Goal: Information Seeking & Learning: Learn about a topic

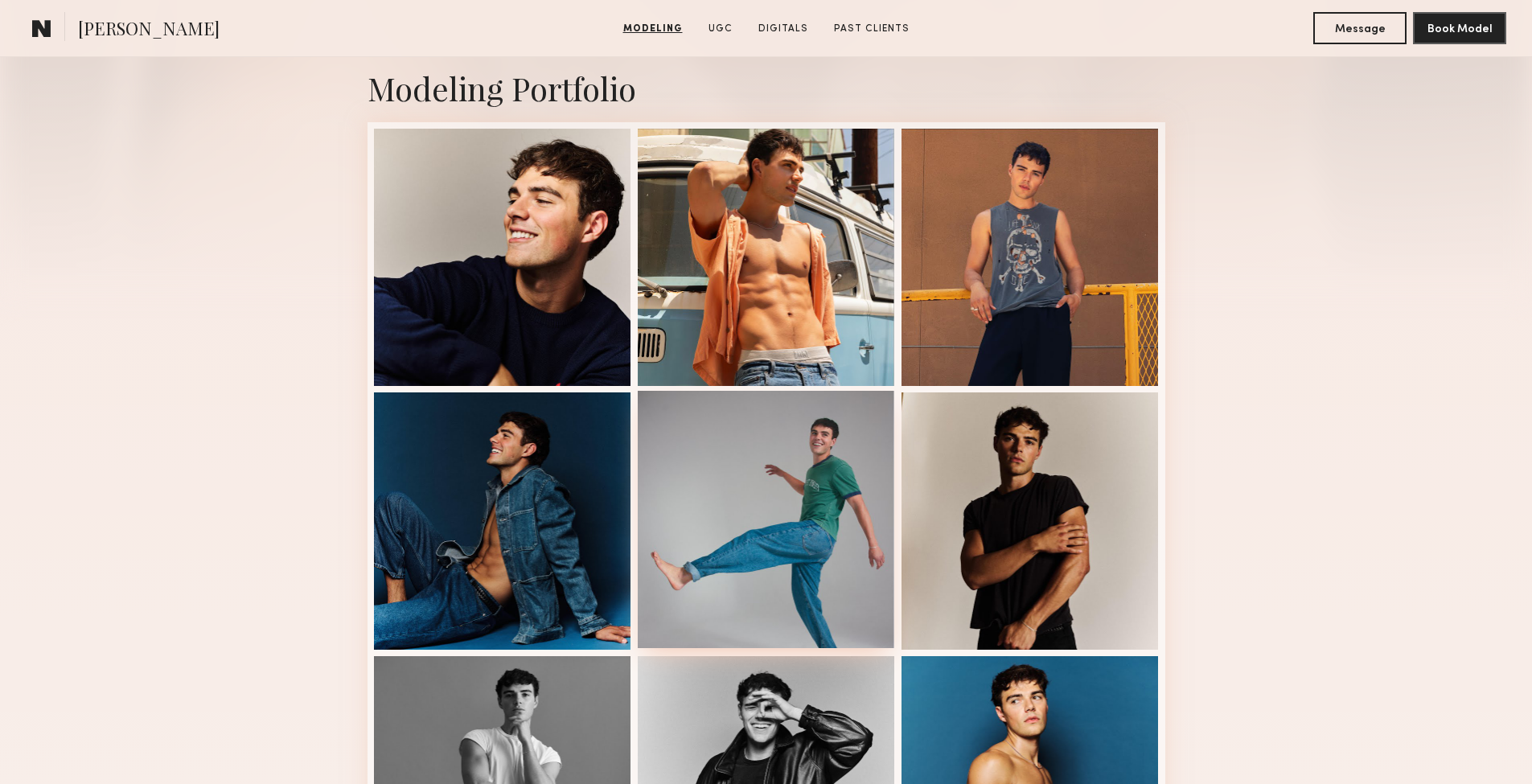
scroll to position [346, 0]
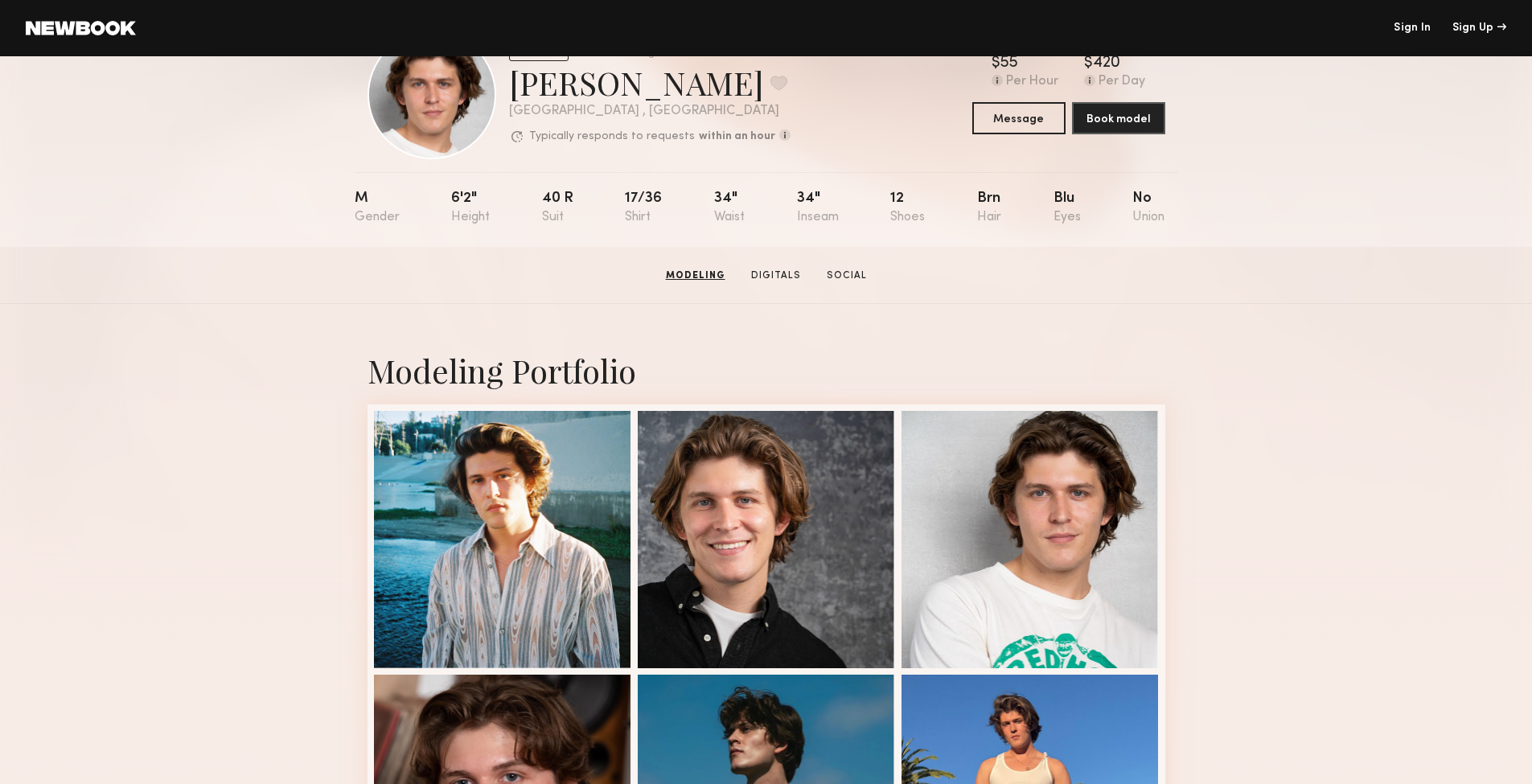
scroll to position [62, 0]
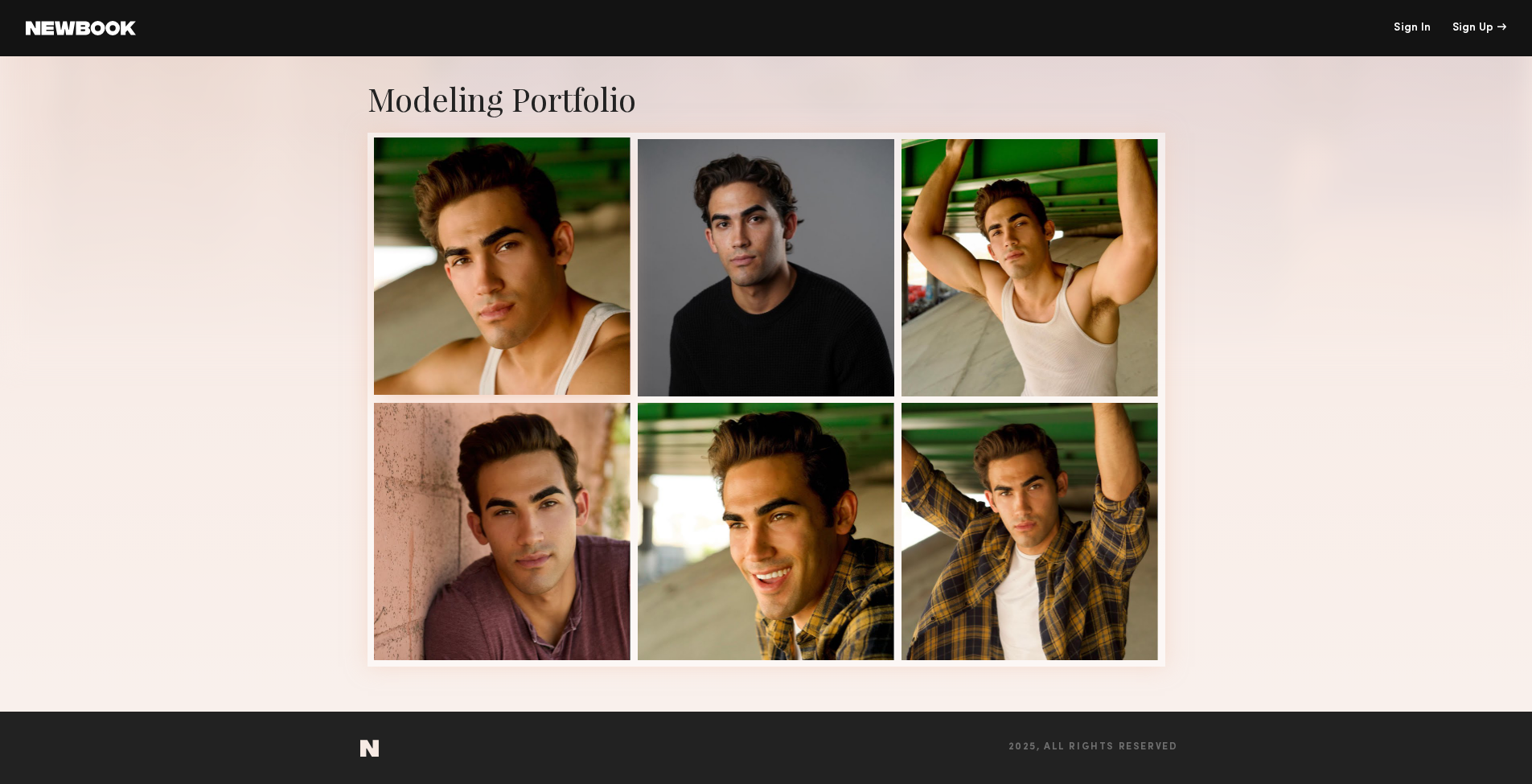
scroll to position [279, 0]
click at [456, 219] on div at bounding box center [502, 265] width 257 height 257
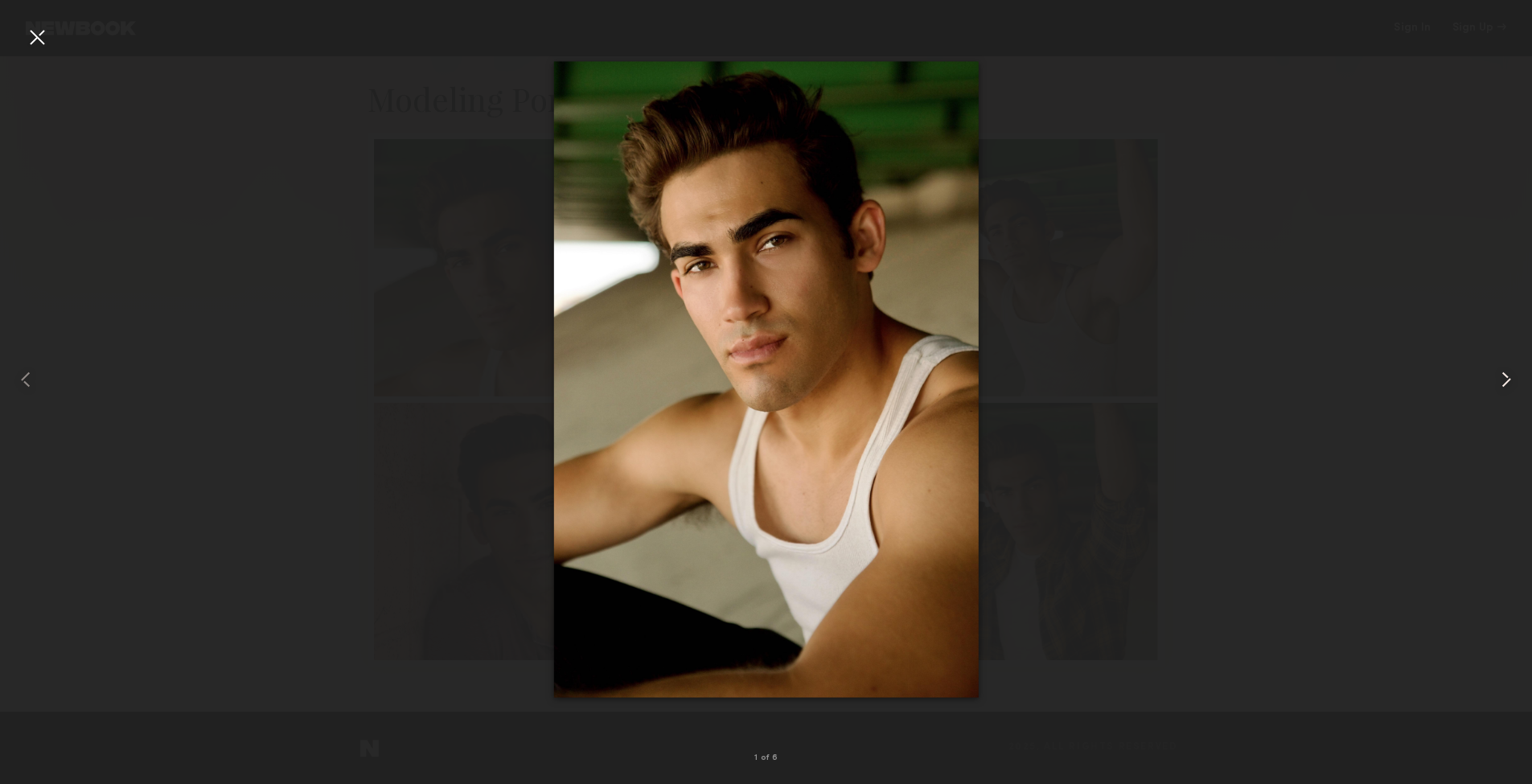
click at [1508, 378] on common-icon at bounding box center [1506, 380] width 26 height 26
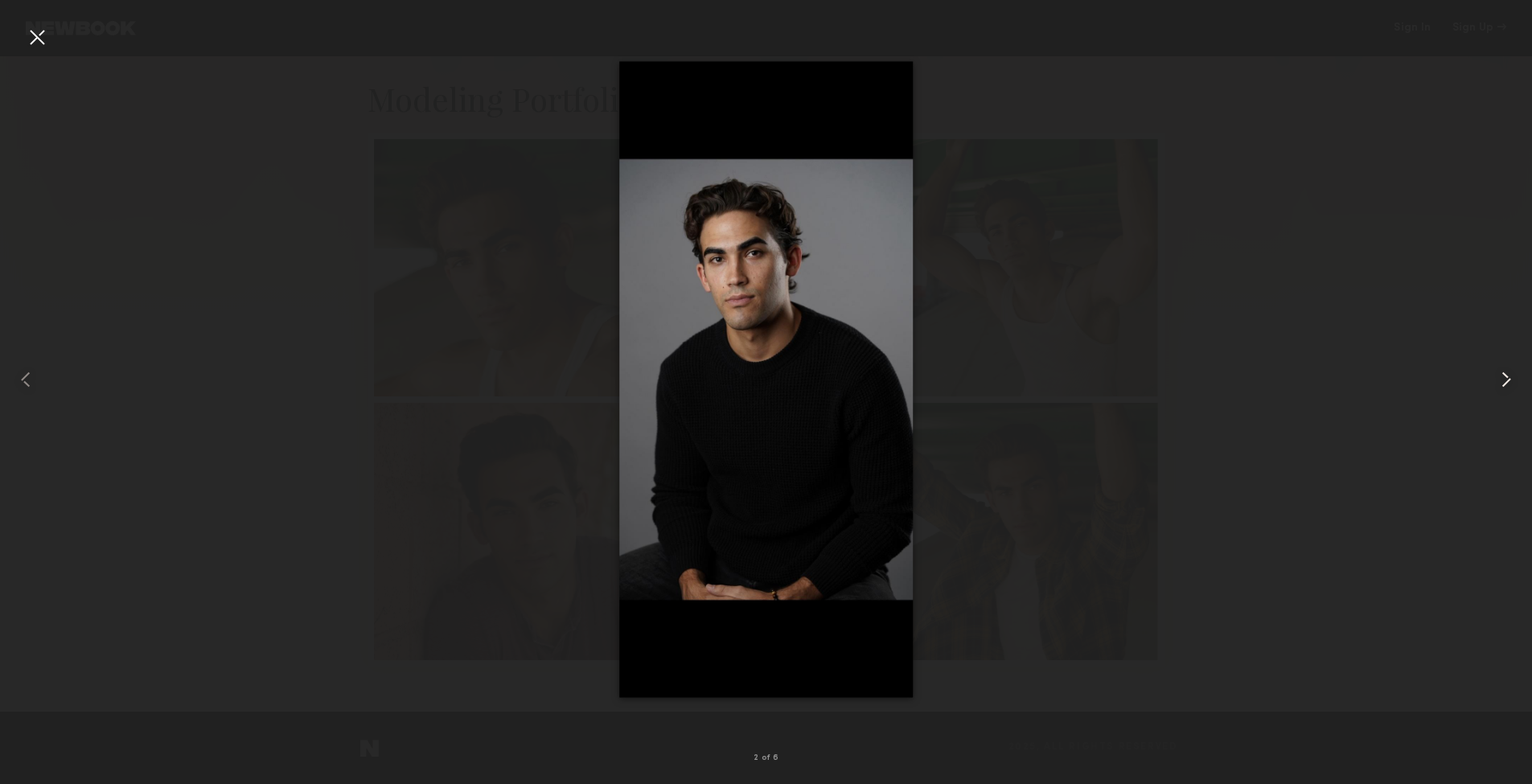
click at [1508, 378] on common-icon at bounding box center [1506, 380] width 26 height 26
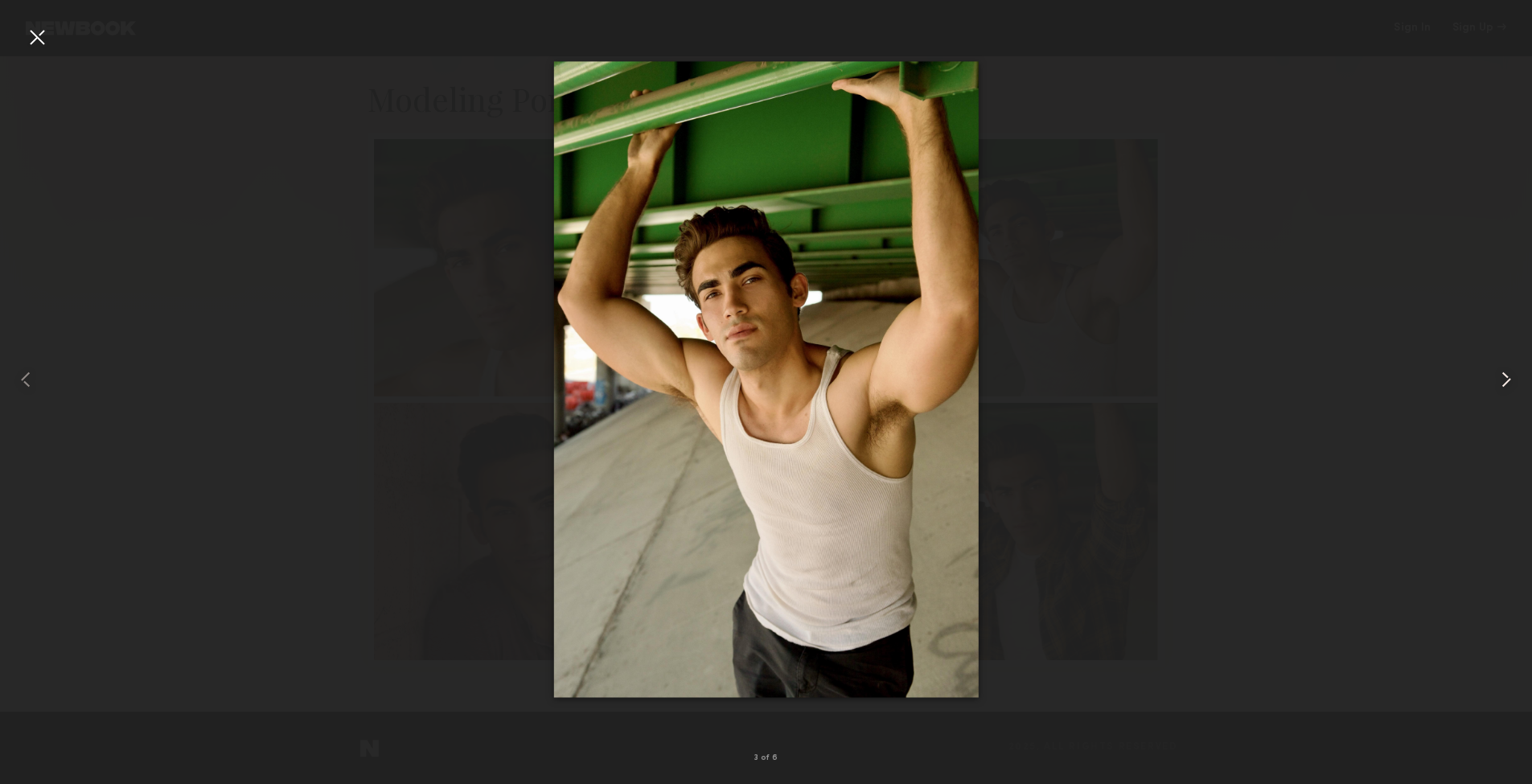
click at [1508, 378] on common-icon at bounding box center [1506, 380] width 26 height 26
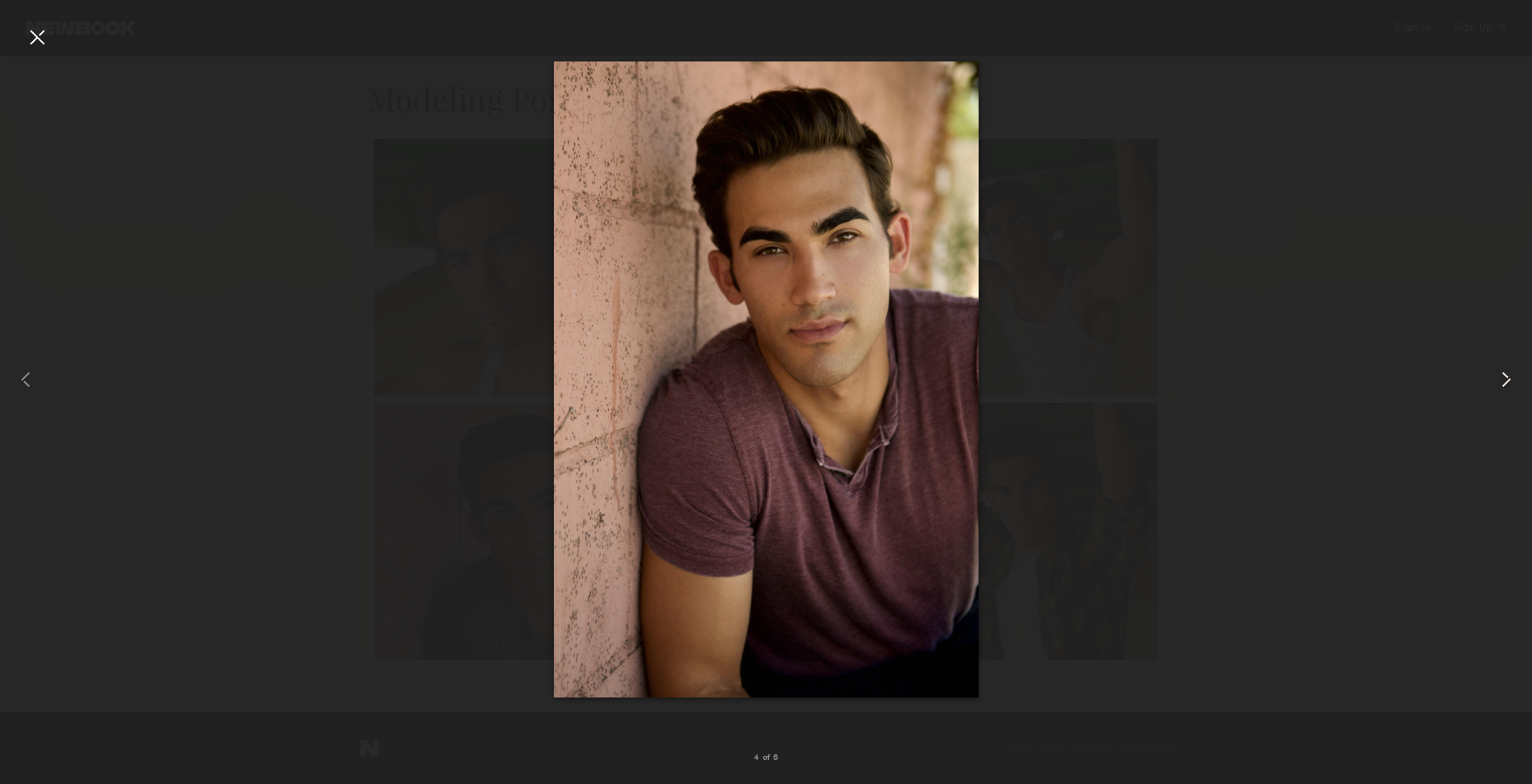
click at [1508, 378] on common-icon at bounding box center [1506, 380] width 26 height 26
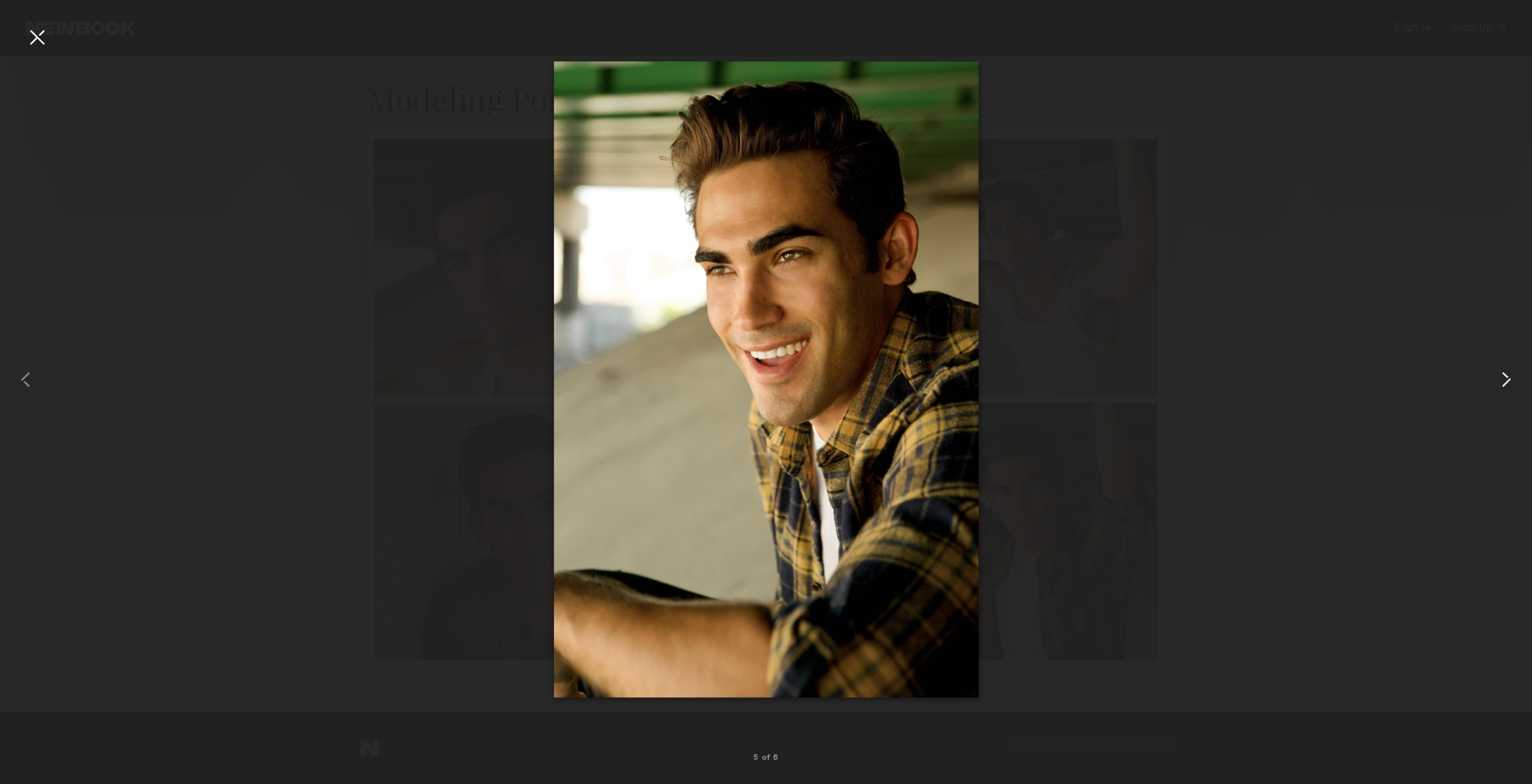
click at [1508, 378] on common-icon at bounding box center [1506, 380] width 26 height 26
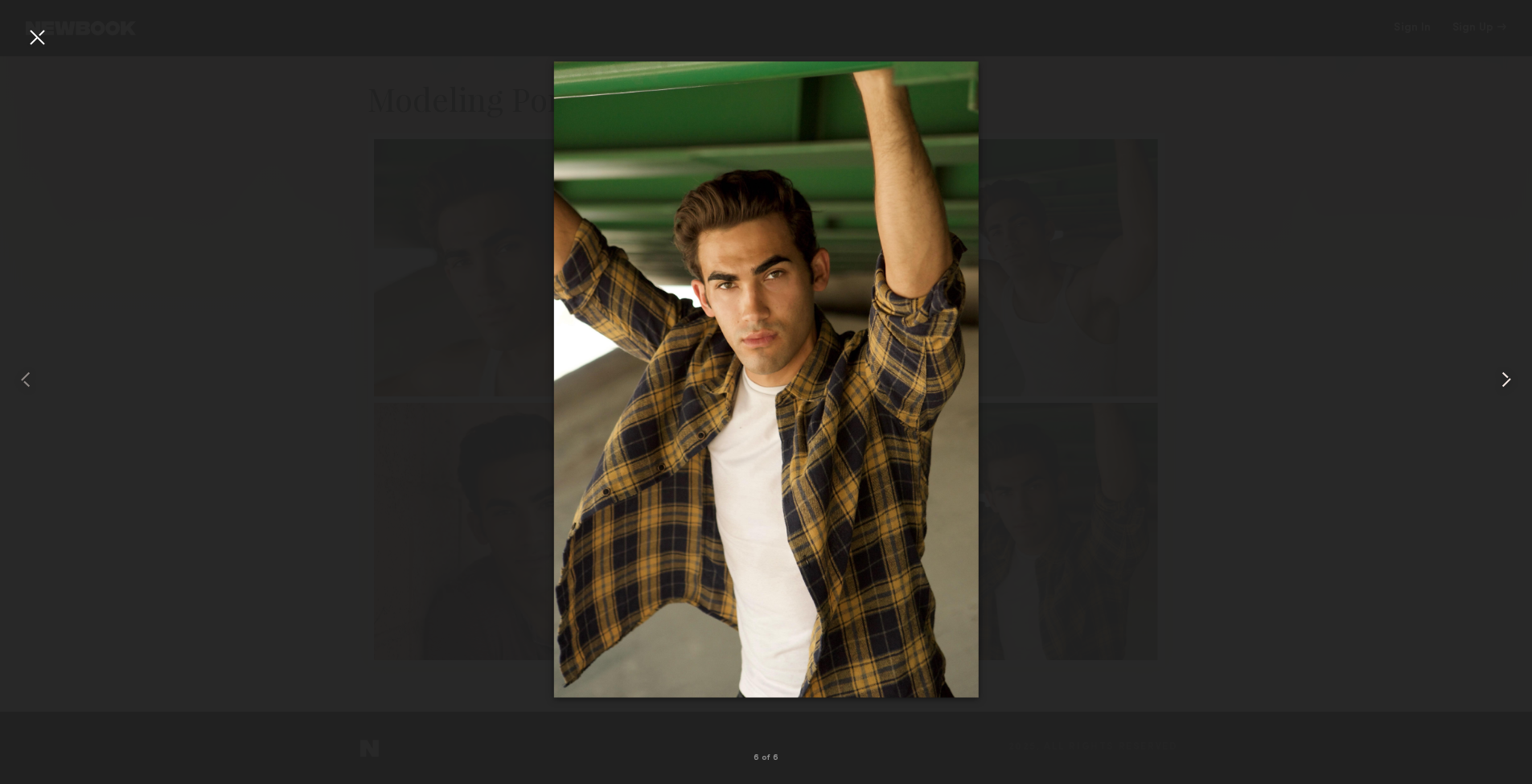
click at [1508, 378] on common-icon at bounding box center [1506, 380] width 26 height 26
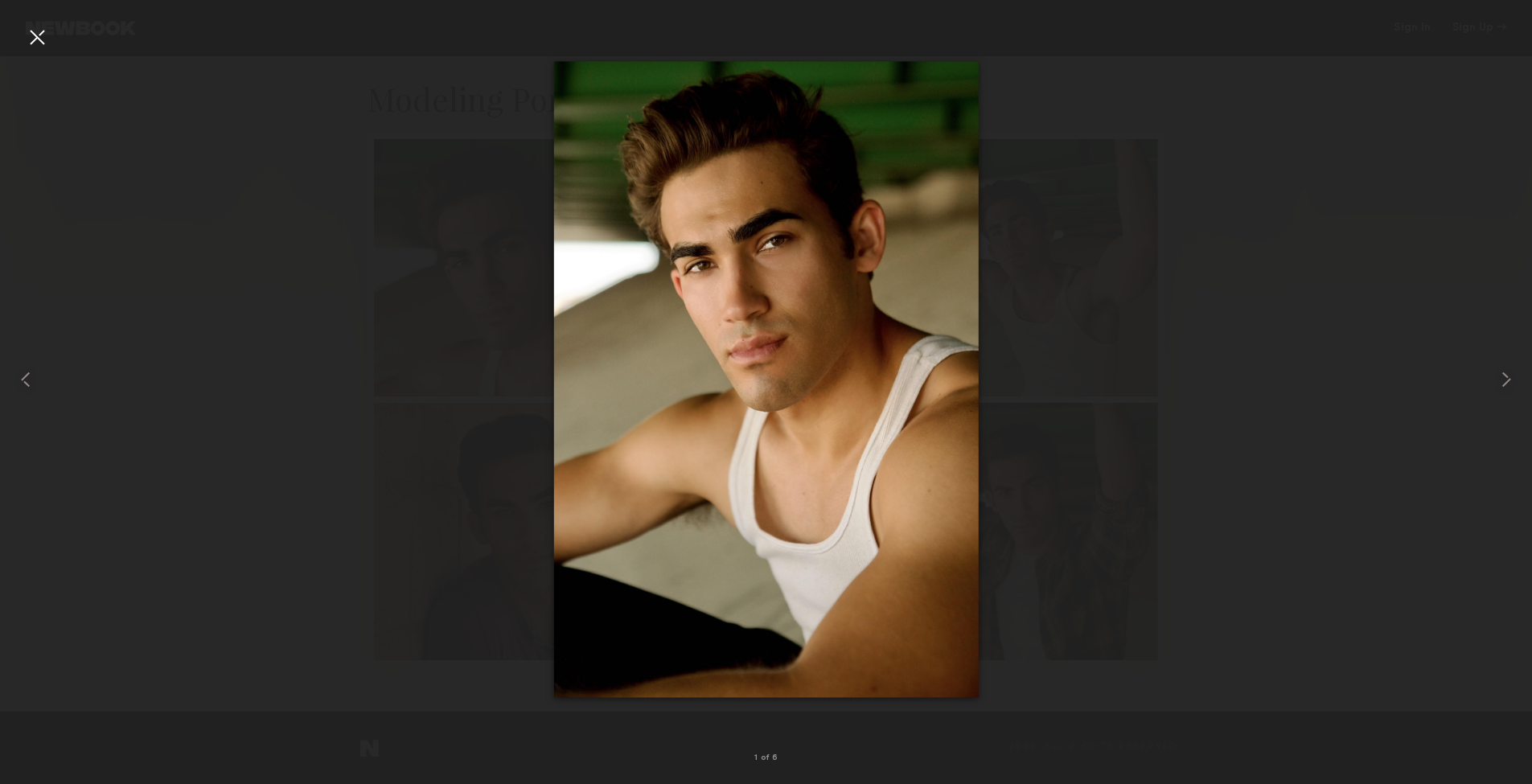
click at [35, 37] on div at bounding box center [36, 36] width 26 height 26
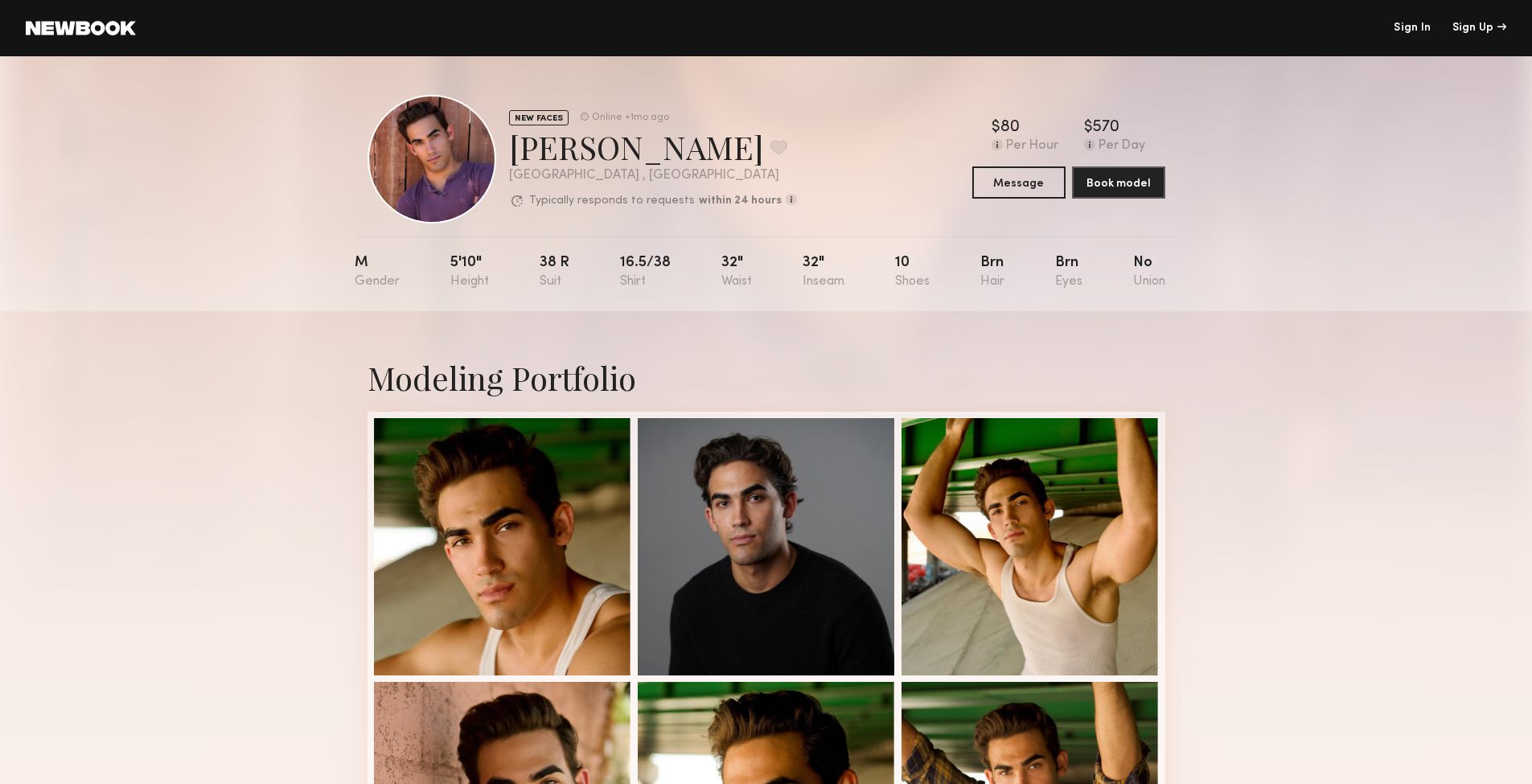
scroll to position [0, 0]
drag, startPoint x: 356, startPoint y: 259, endPoint x: 664, endPoint y: 272, distance: 308.3
click at [664, 272] on nb-model-profile-props "M 5'10" 38 r 16.5/38 32" 32" 10 Brn Brn No" at bounding box center [766, 274] width 824 height 75
drag, startPoint x: 1172, startPoint y: 279, endPoint x: 303, endPoint y: 250, distance: 869.5
click at [303, 250] on div "NEW FACES Online +1mo ago Anthony C. Favorite Los Angeles , CA Typically respon…" at bounding box center [766, 184] width 1532 height 255
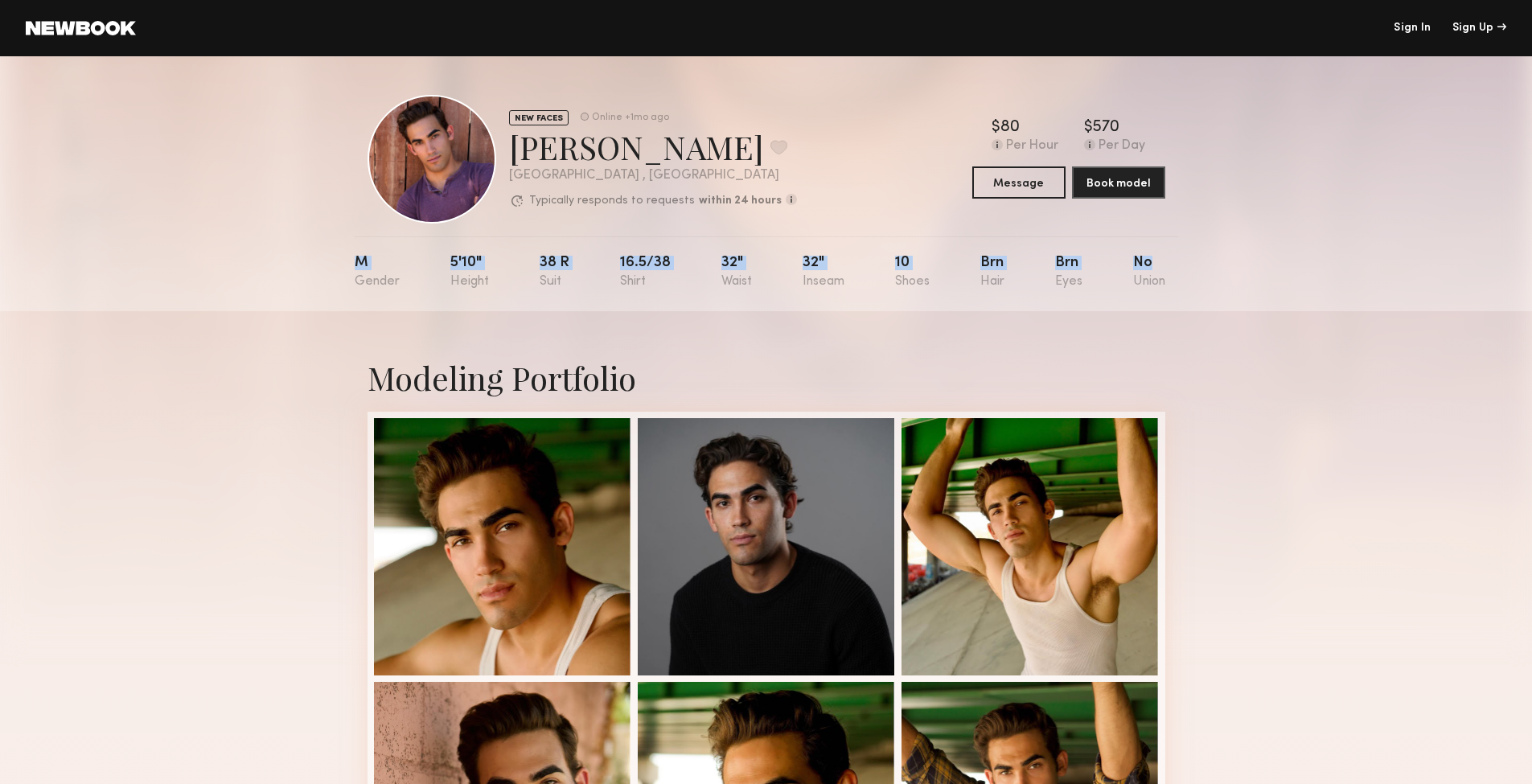
click at [282, 253] on div "NEW FACES Online +1mo ago Anthony C. Favorite Los Angeles , CA Typically respon…" at bounding box center [766, 184] width 1532 height 255
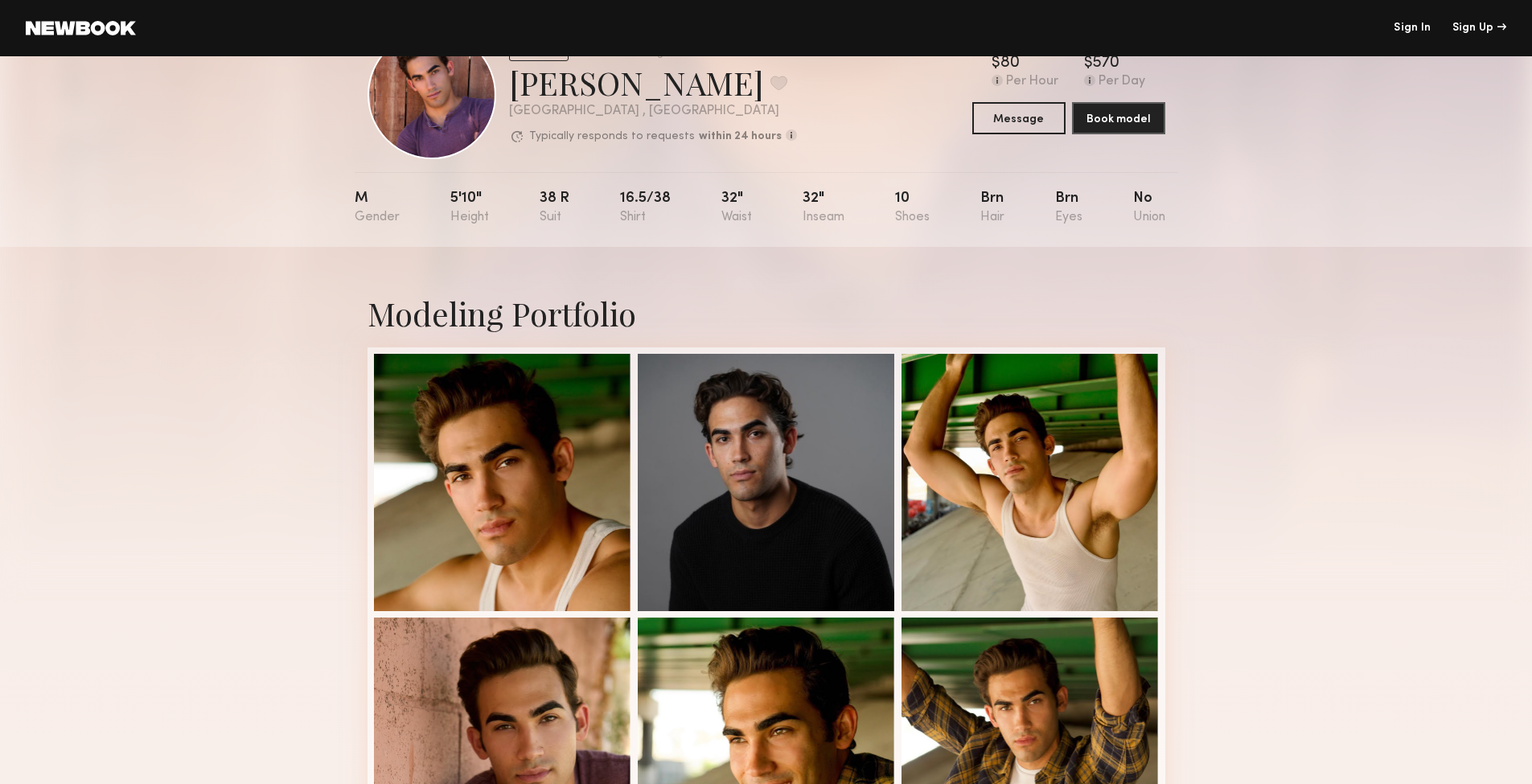
scroll to position [71, 0]
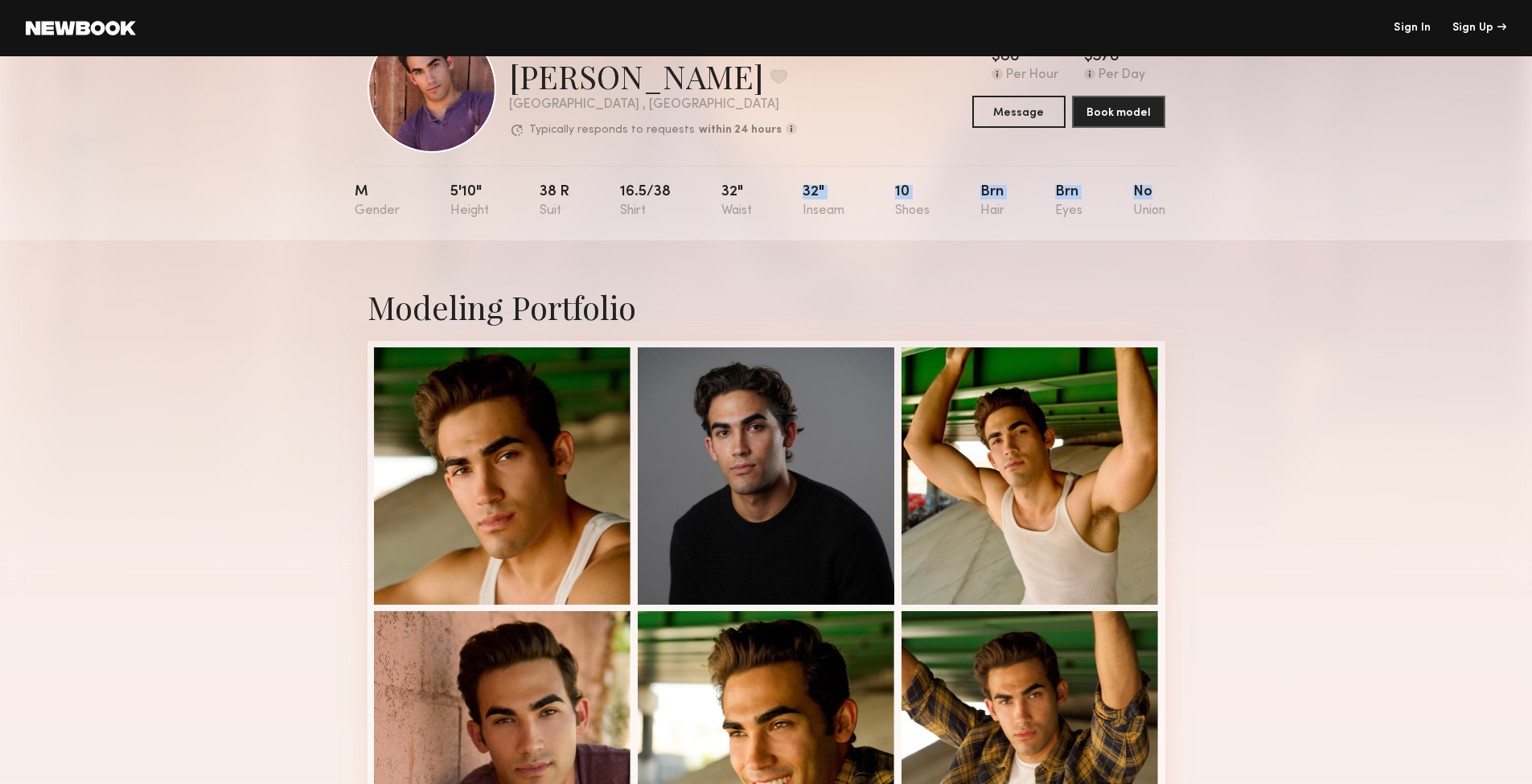
drag, startPoint x: 1172, startPoint y: 210, endPoint x: 736, endPoint y: 207, distance: 436.0
click at [736, 207] on nb-model-profile-props "M 5'10" 38 r 16.5/38 32" 32" 10 Brn Brn No" at bounding box center [766, 203] width 824 height 75
drag, startPoint x: 1180, startPoint y: 212, endPoint x: 1122, endPoint y: 209, distance: 58.1
click at [1122, 209] on div "NEW FACES Online +1mo ago Anthony C. Favorite Los Angeles , CA Typically respon…" at bounding box center [766, 113] width 1532 height 255
drag, startPoint x: 346, startPoint y: 190, endPoint x: 1227, endPoint y: 244, distance: 882.7
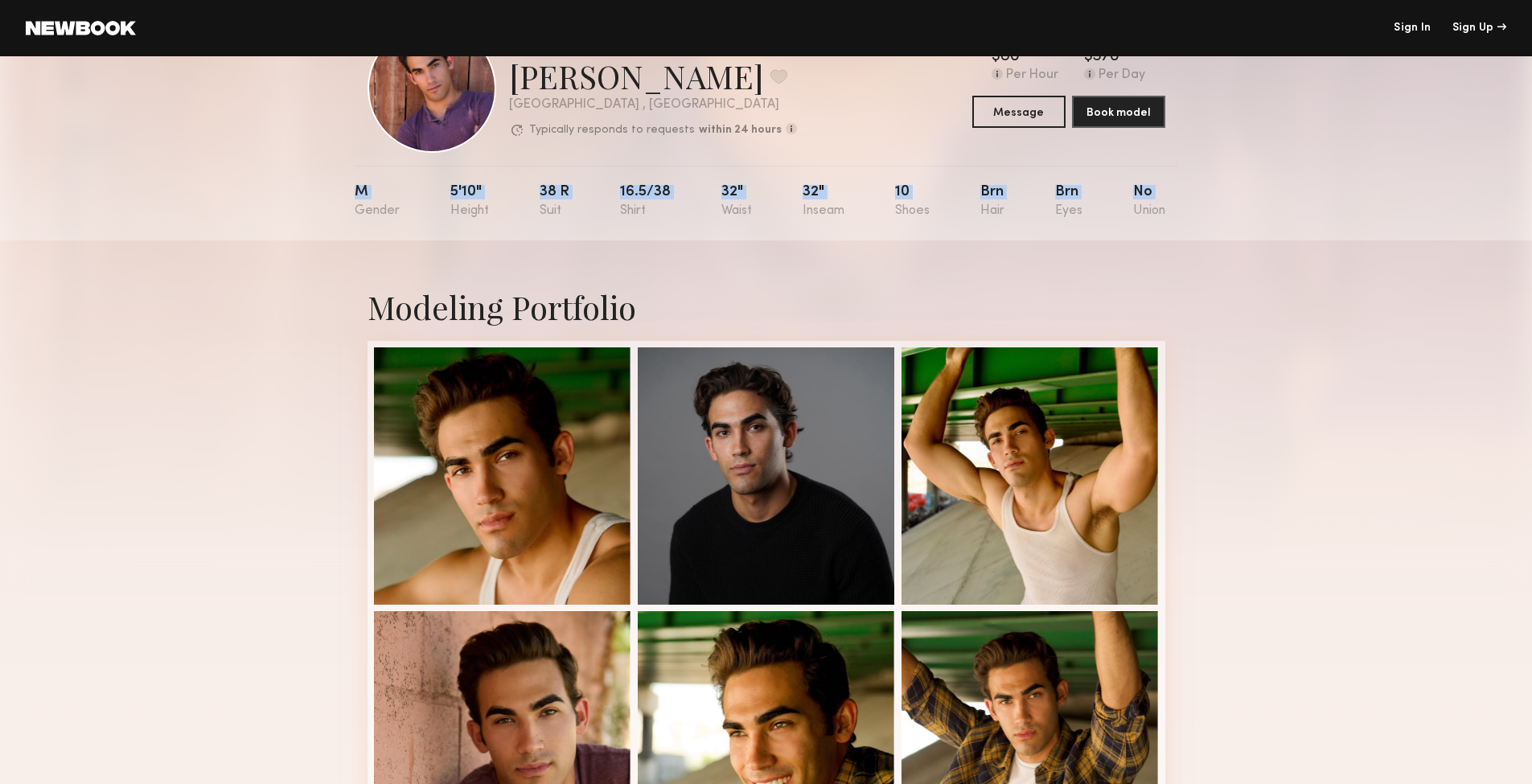
click at [1227, 244] on nb-sections-layout "Sign In Sign Up Sign In Sign Up NEW FACES Online +1mo ago Anthony C. Favorite L…" at bounding box center [766, 460] width 1532 height 1063
click at [1303, 322] on div "Modeling Portfolio" at bounding box center [766, 580] width 1532 height 680
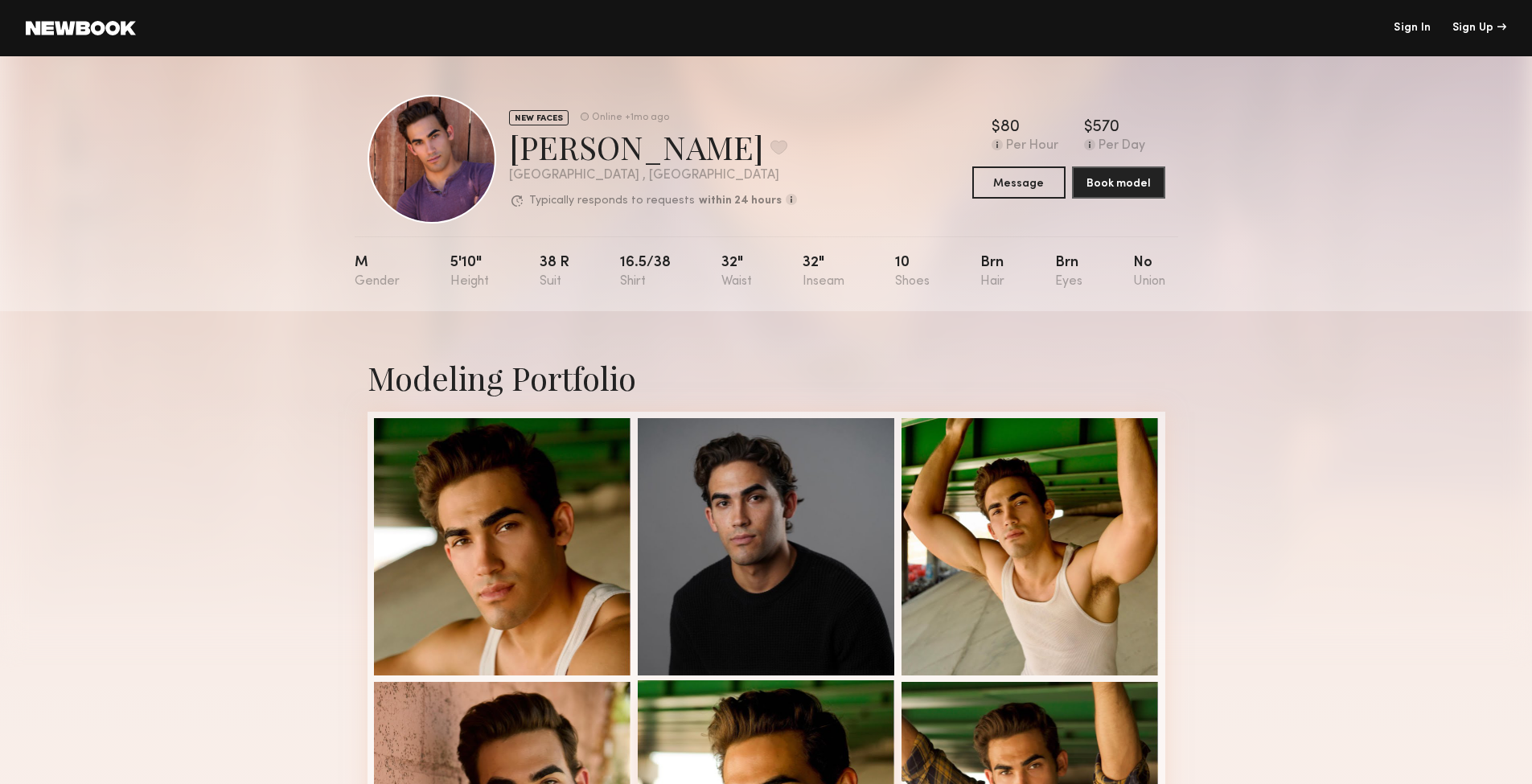
scroll to position [0, 0]
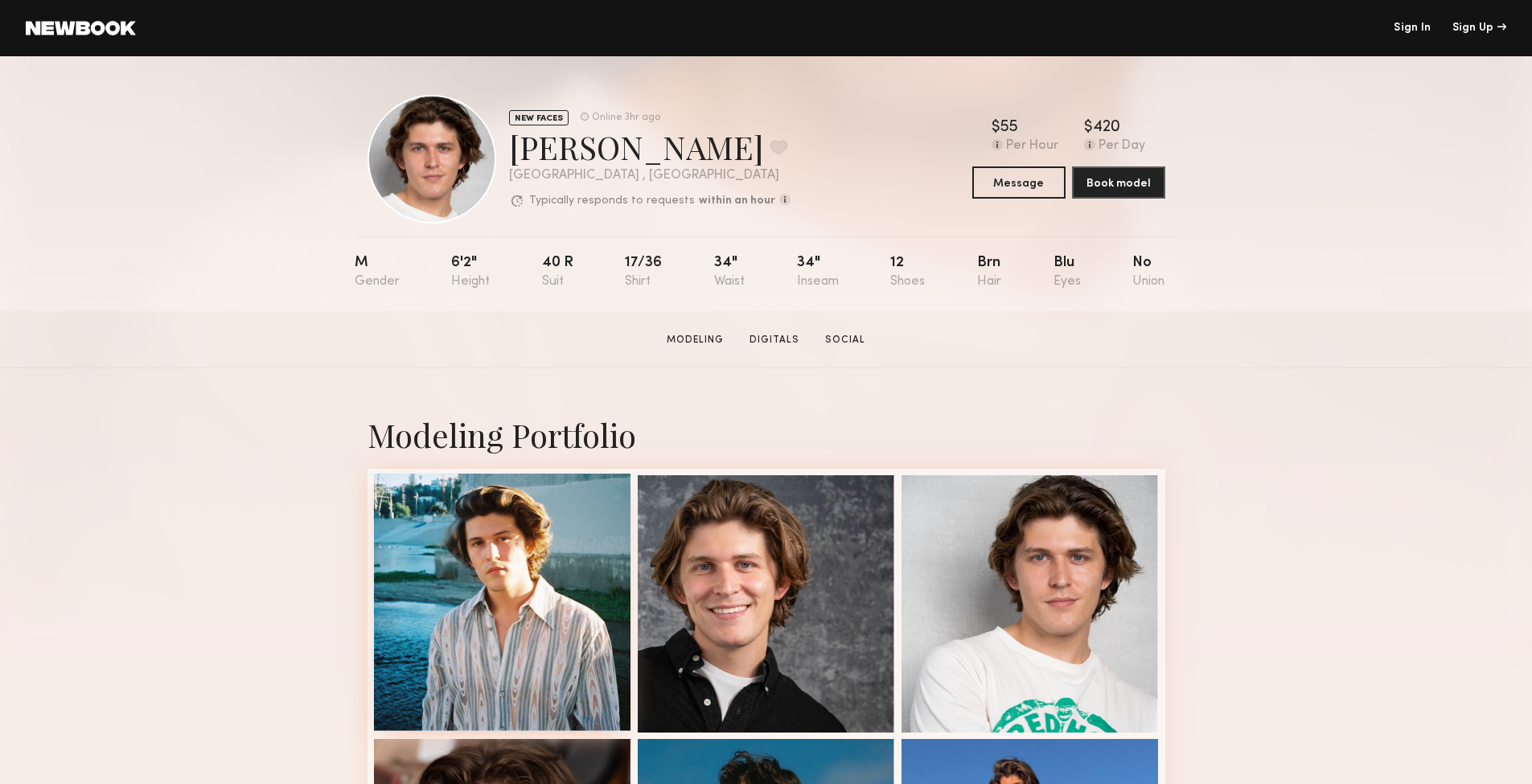
click at [520, 556] on div at bounding box center [502, 602] width 257 height 257
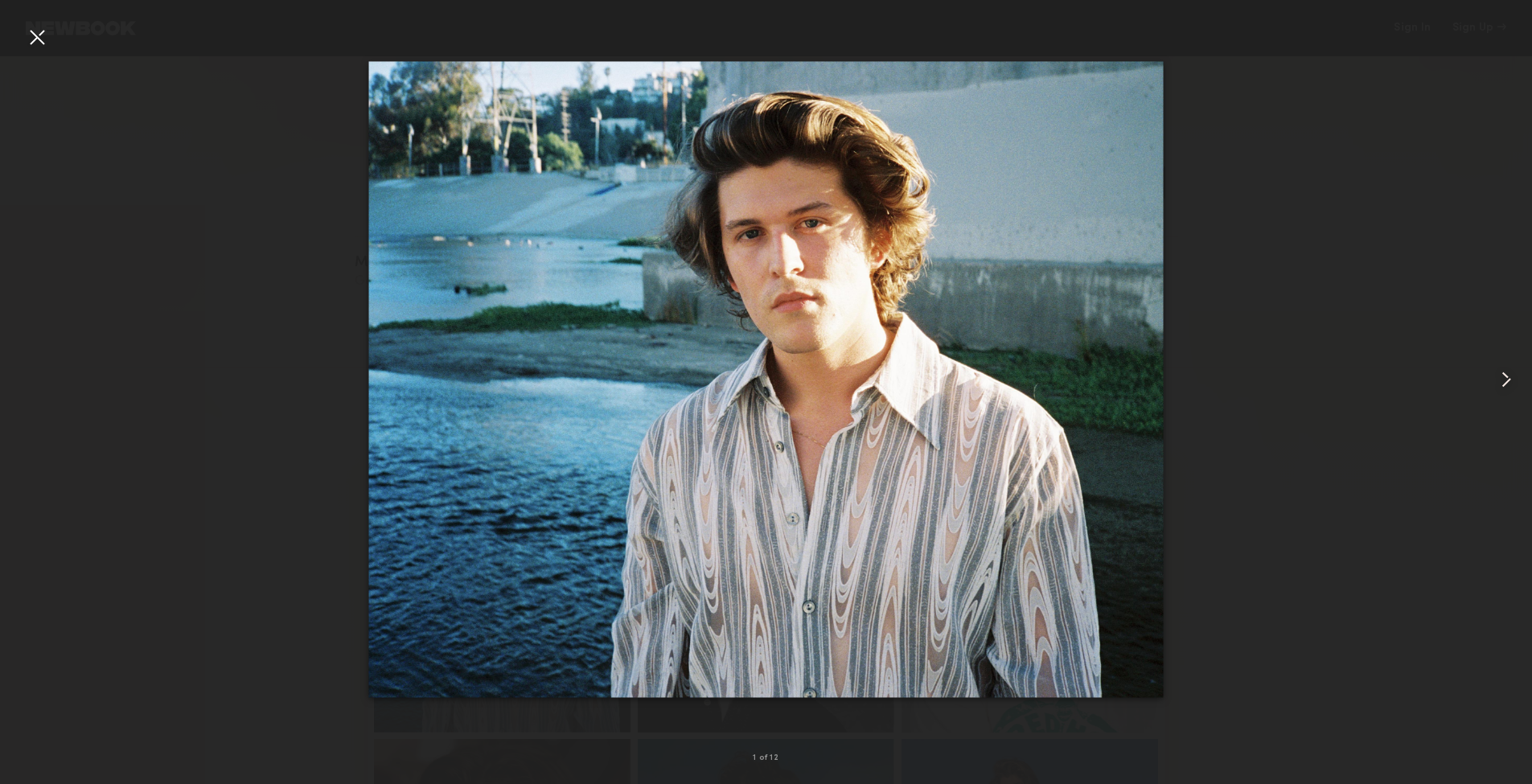
click at [1503, 376] on common-icon at bounding box center [1506, 380] width 26 height 26
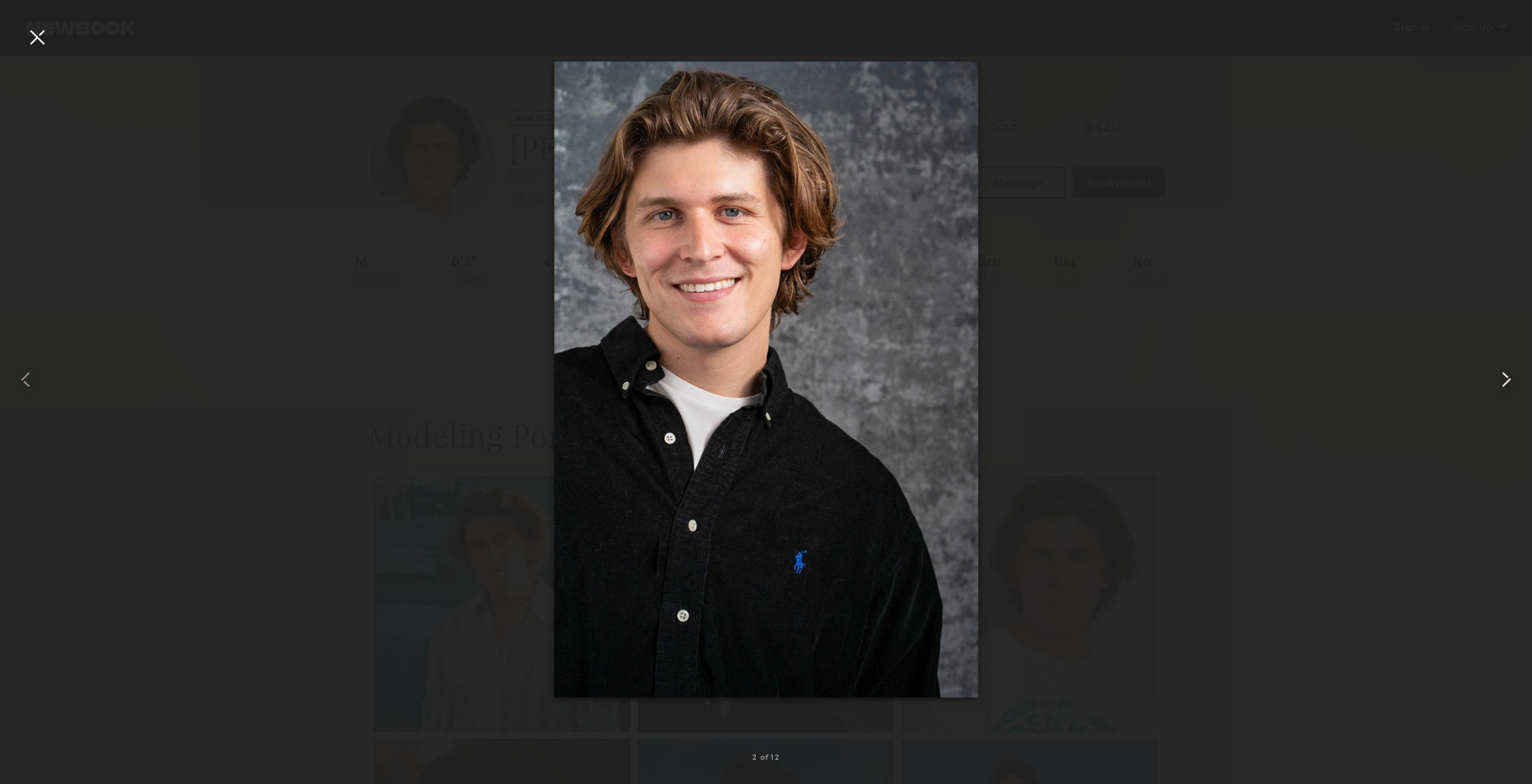
click at [1503, 376] on common-icon at bounding box center [1506, 380] width 26 height 26
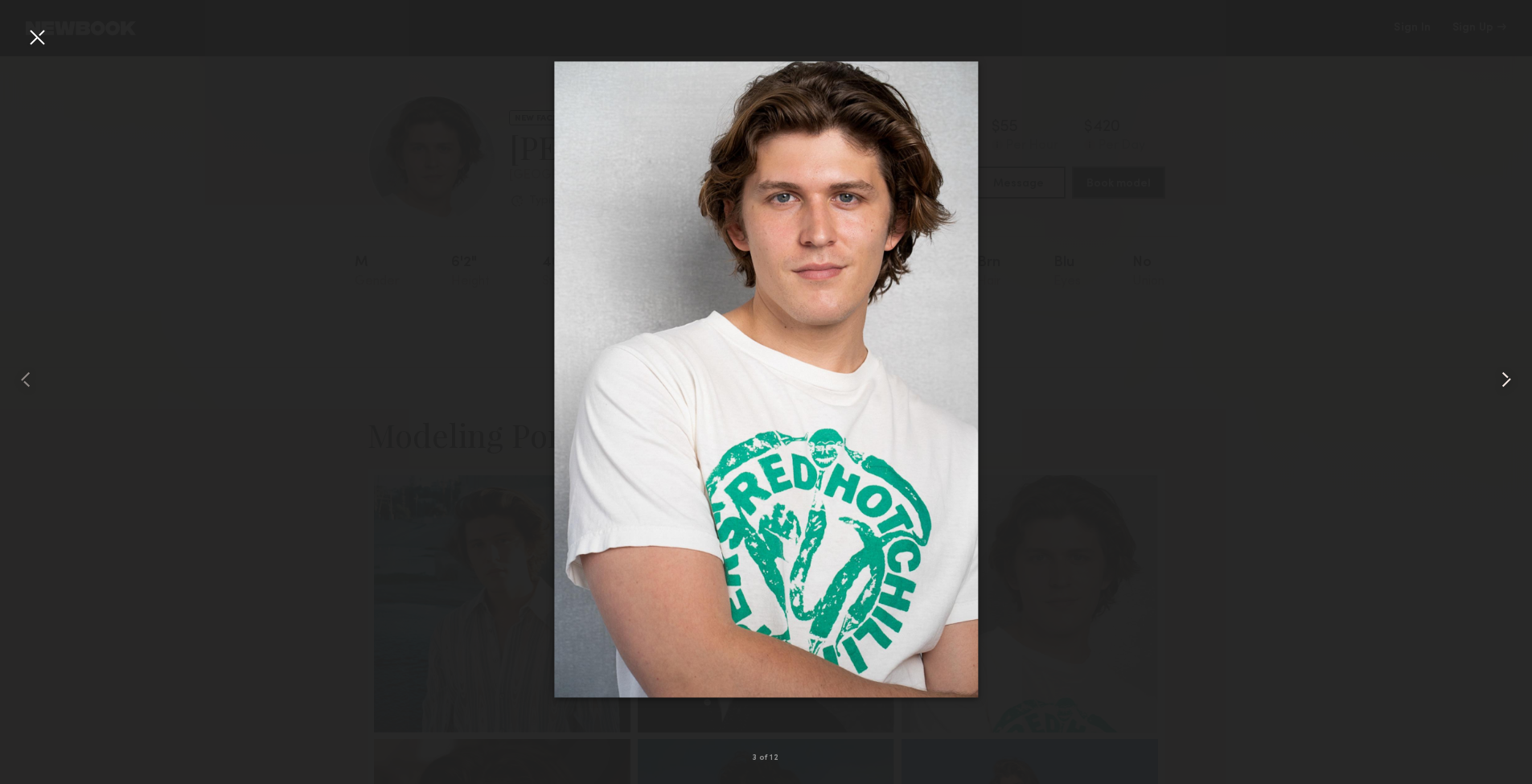
click at [1503, 376] on common-icon at bounding box center [1506, 380] width 26 height 26
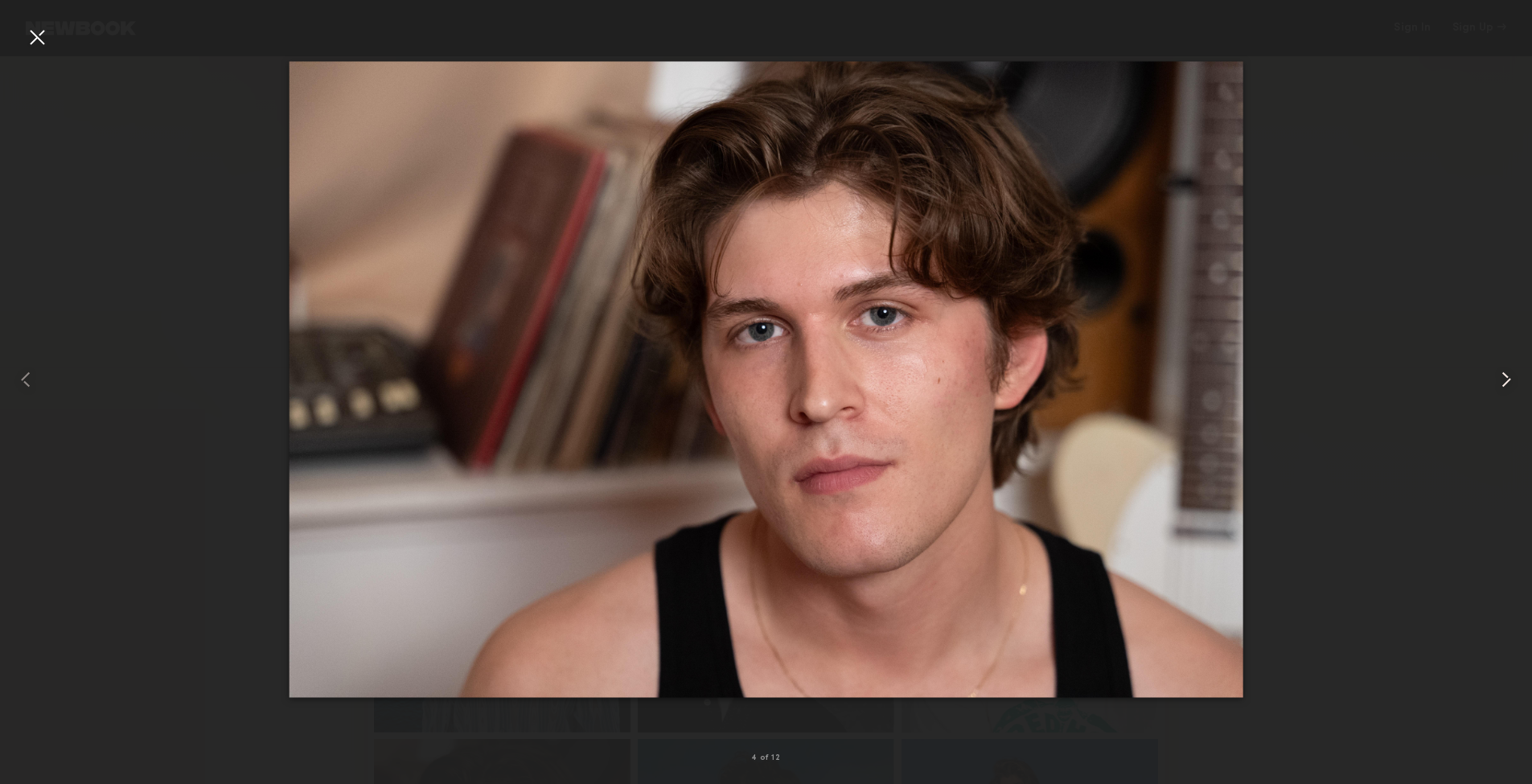
click at [1503, 376] on common-icon at bounding box center [1506, 380] width 26 height 26
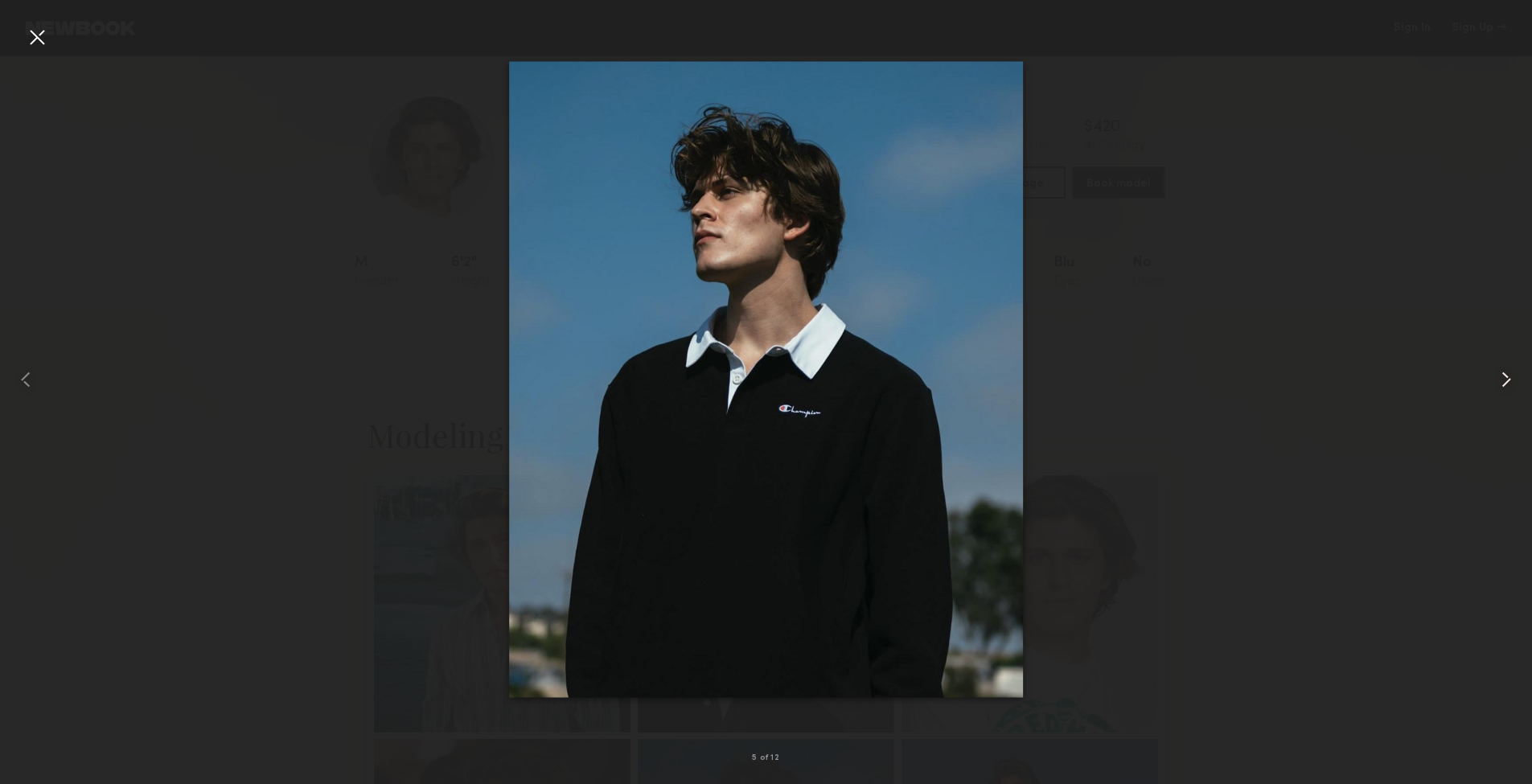
click at [1503, 376] on common-icon at bounding box center [1506, 380] width 26 height 26
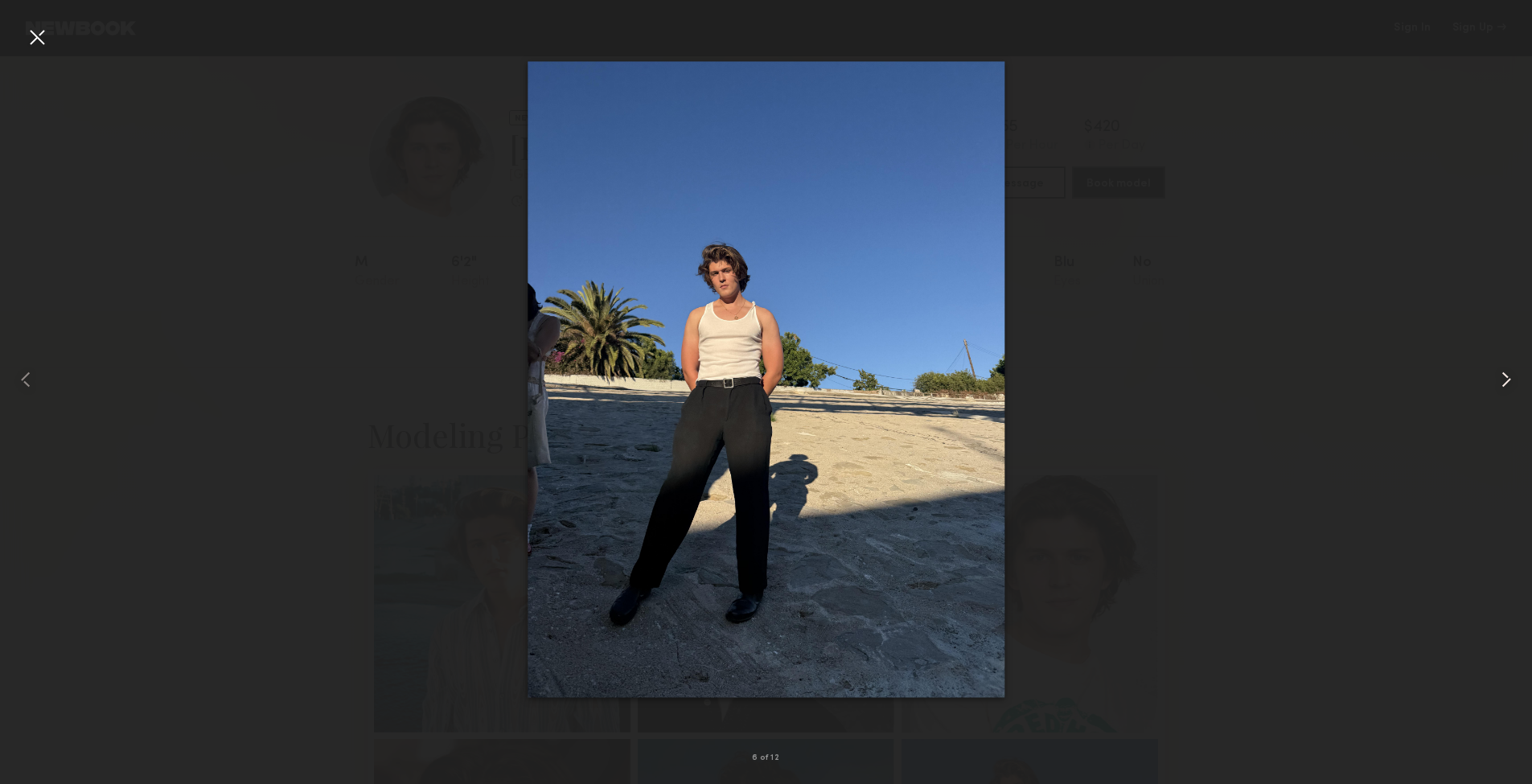
click at [1503, 376] on common-icon at bounding box center [1506, 380] width 26 height 26
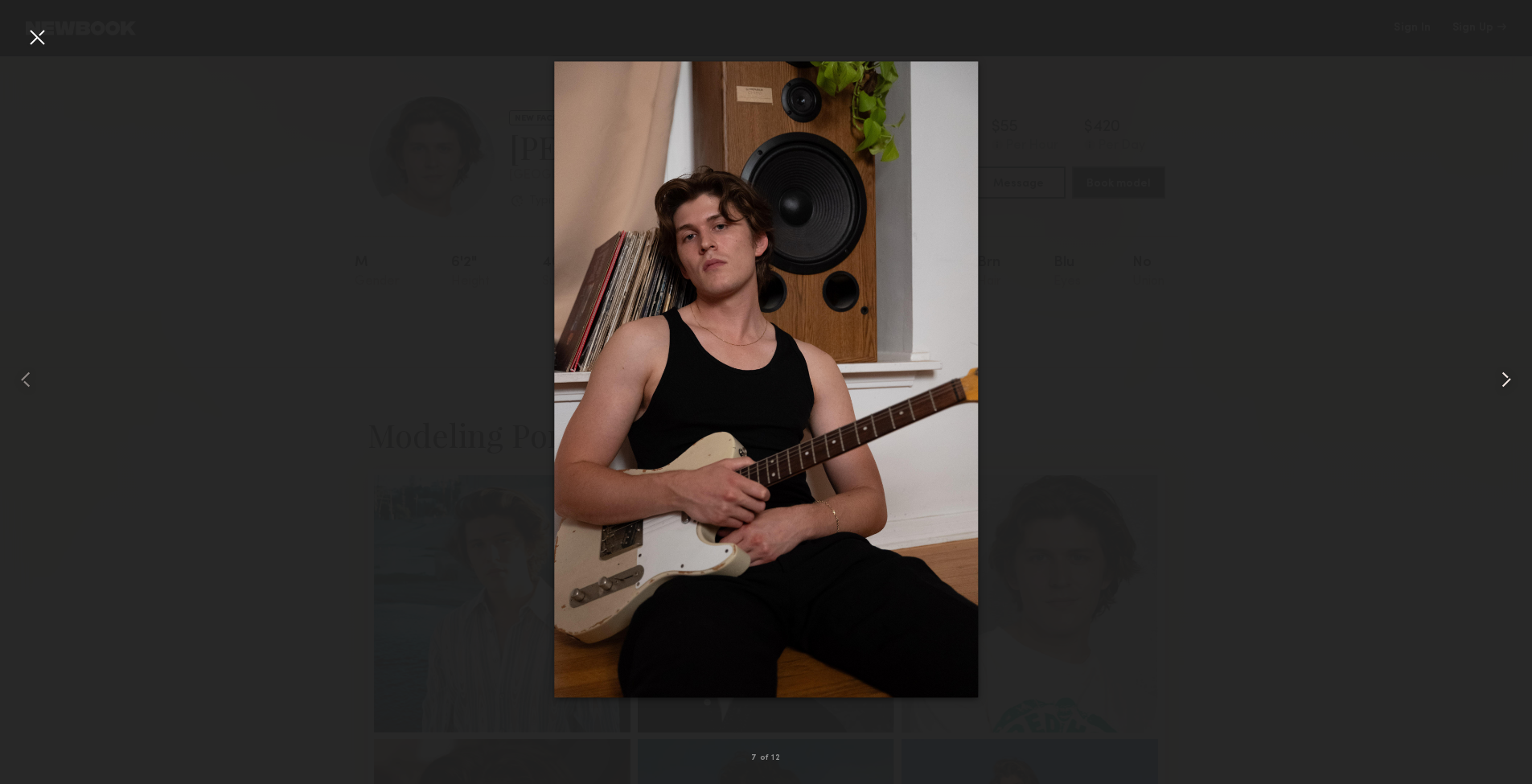
click at [1503, 376] on common-icon at bounding box center [1506, 380] width 26 height 26
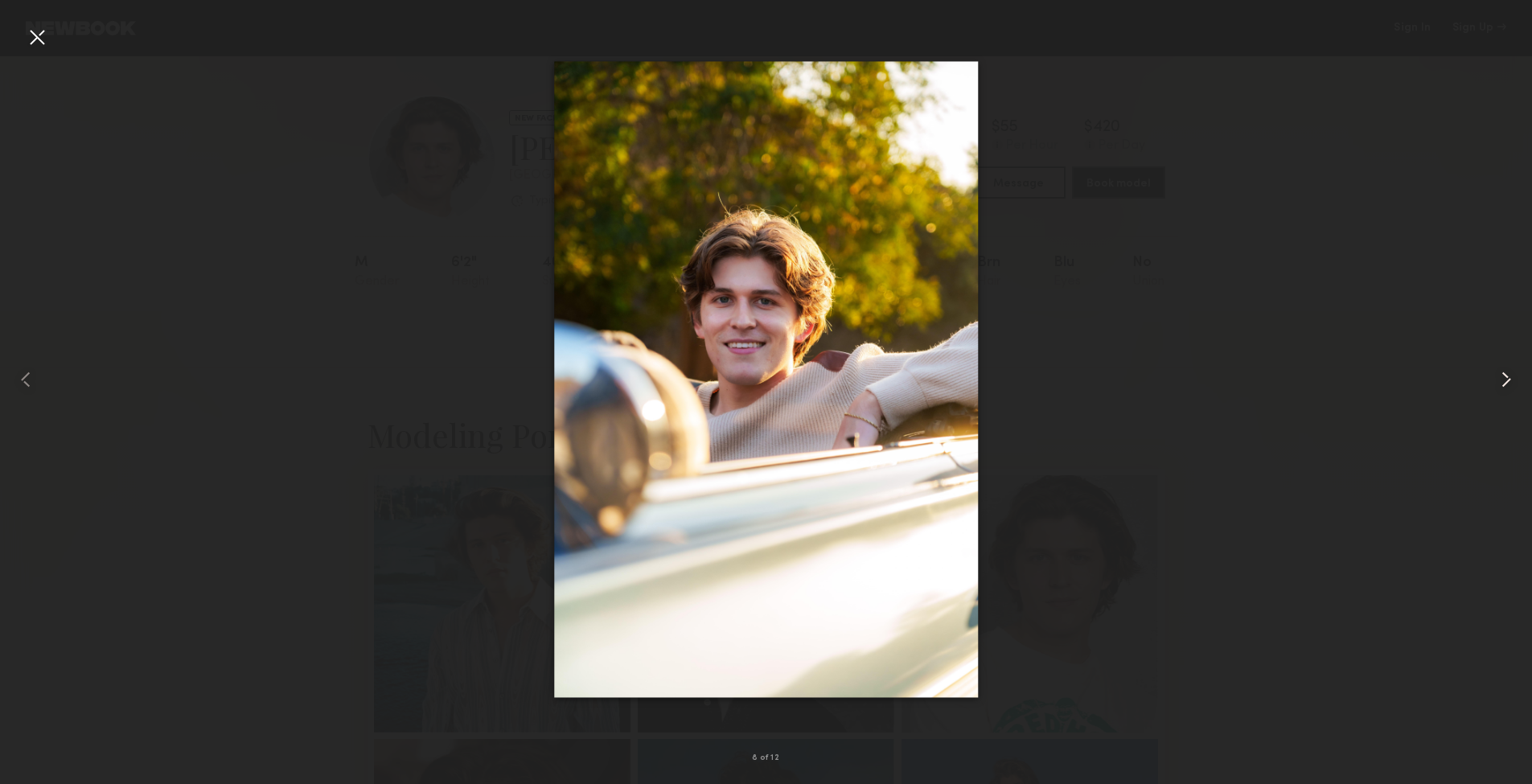
click at [1503, 376] on common-icon at bounding box center [1506, 380] width 26 height 26
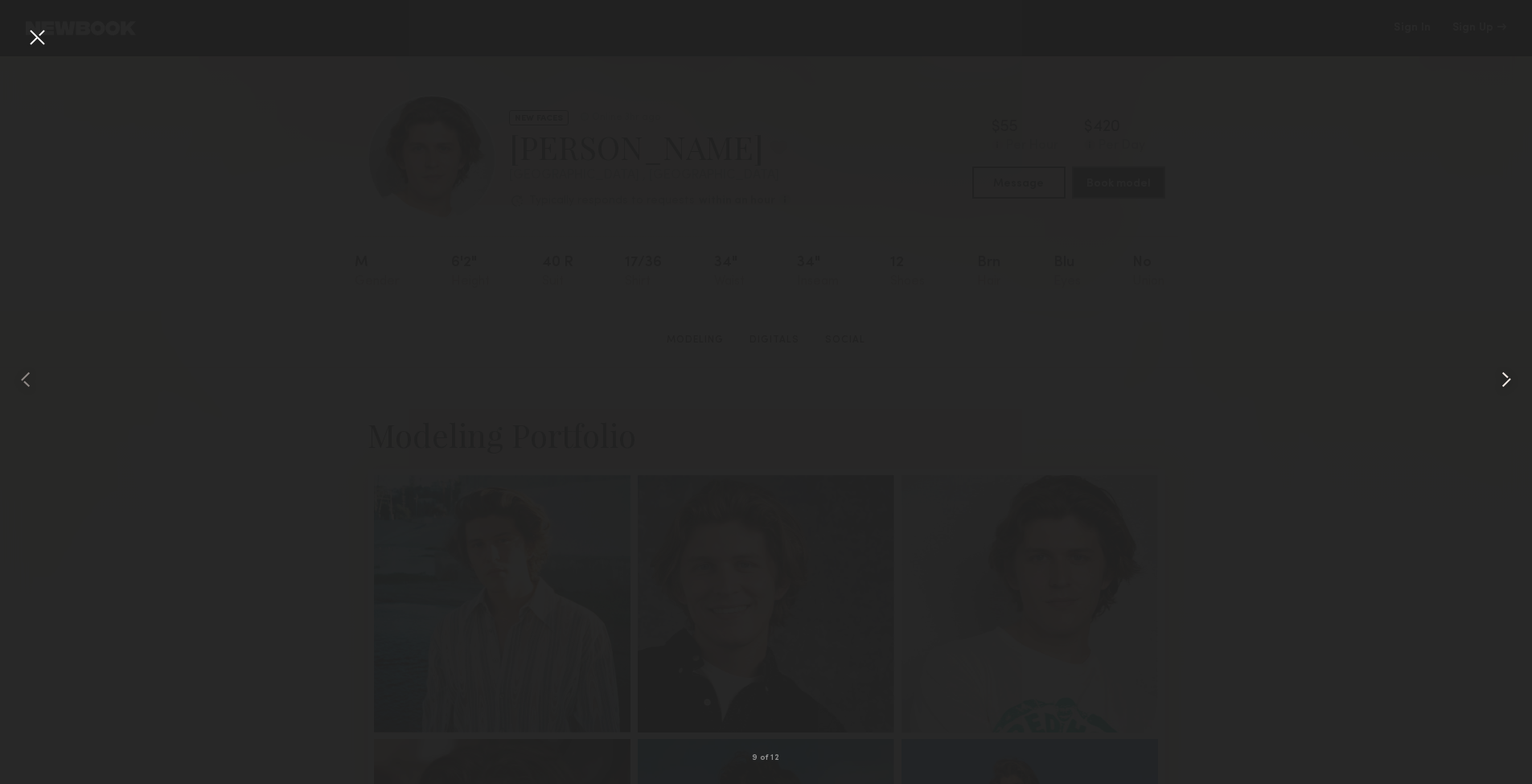
click at [1503, 376] on common-icon at bounding box center [1506, 380] width 26 height 26
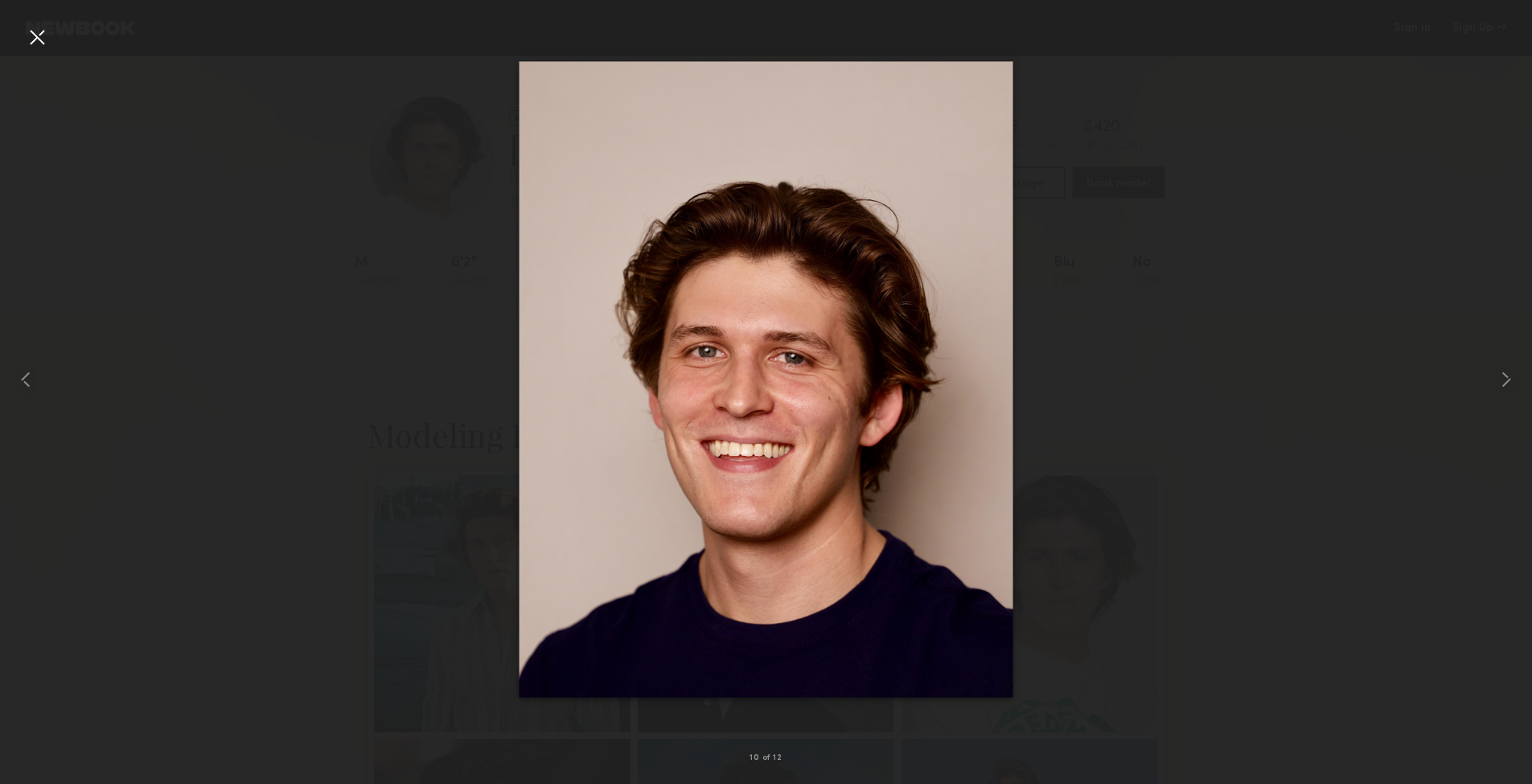
click at [38, 37] on div at bounding box center [36, 36] width 26 height 26
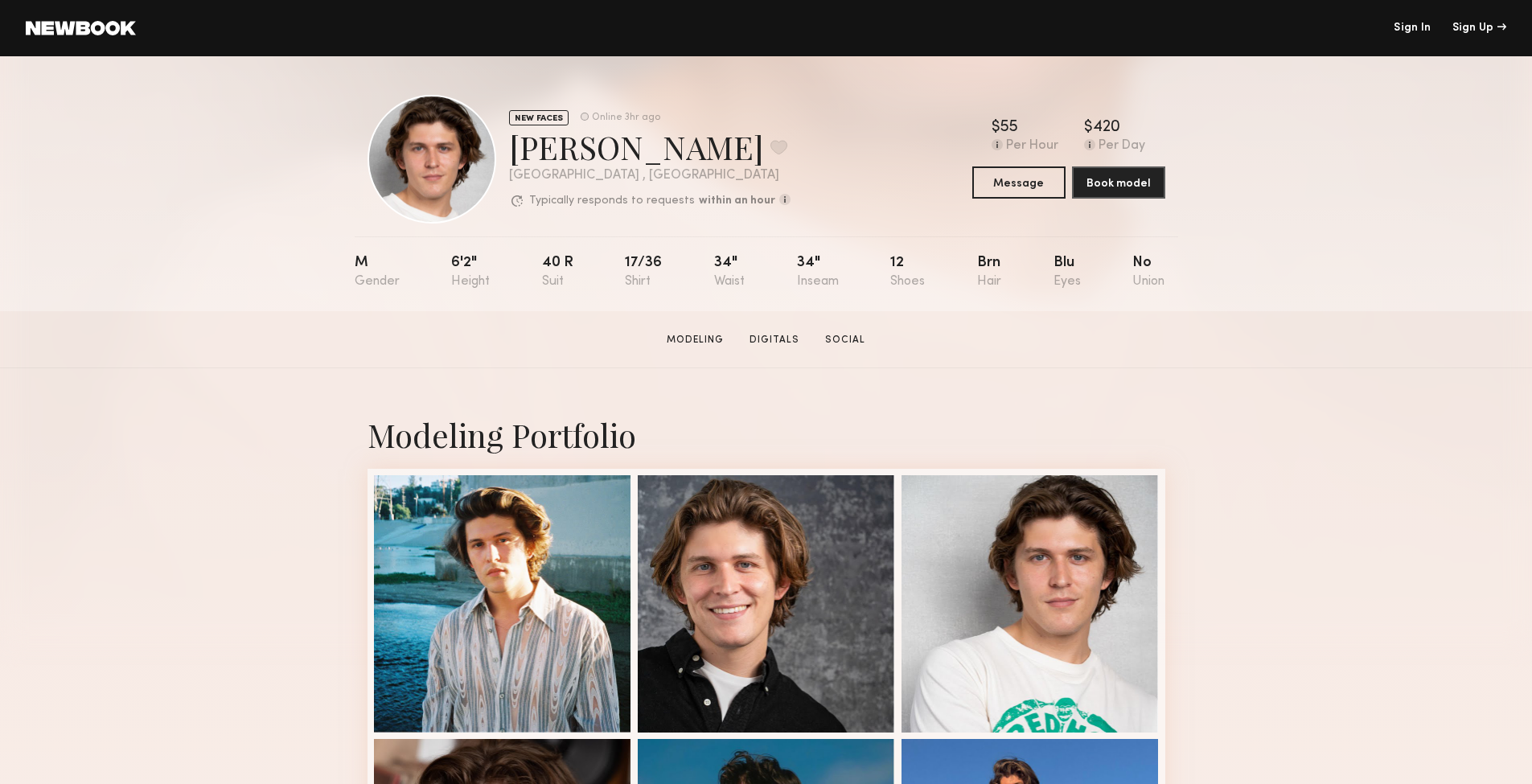
click at [74, 30] on link at bounding box center [81, 28] width 110 height 14
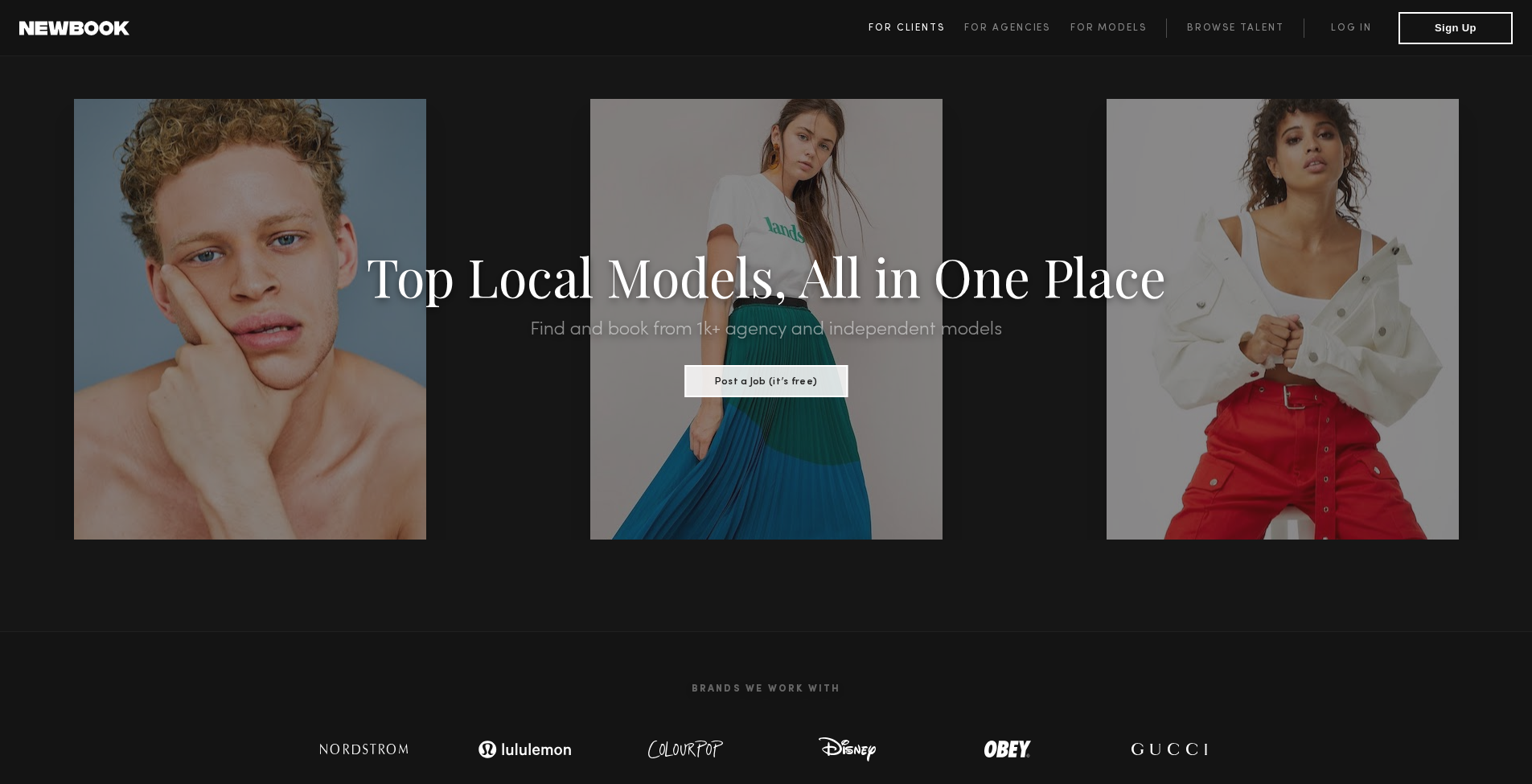
click at [902, 28] on span "For Clients" at bounding box center [907, 28] width 77 height 10
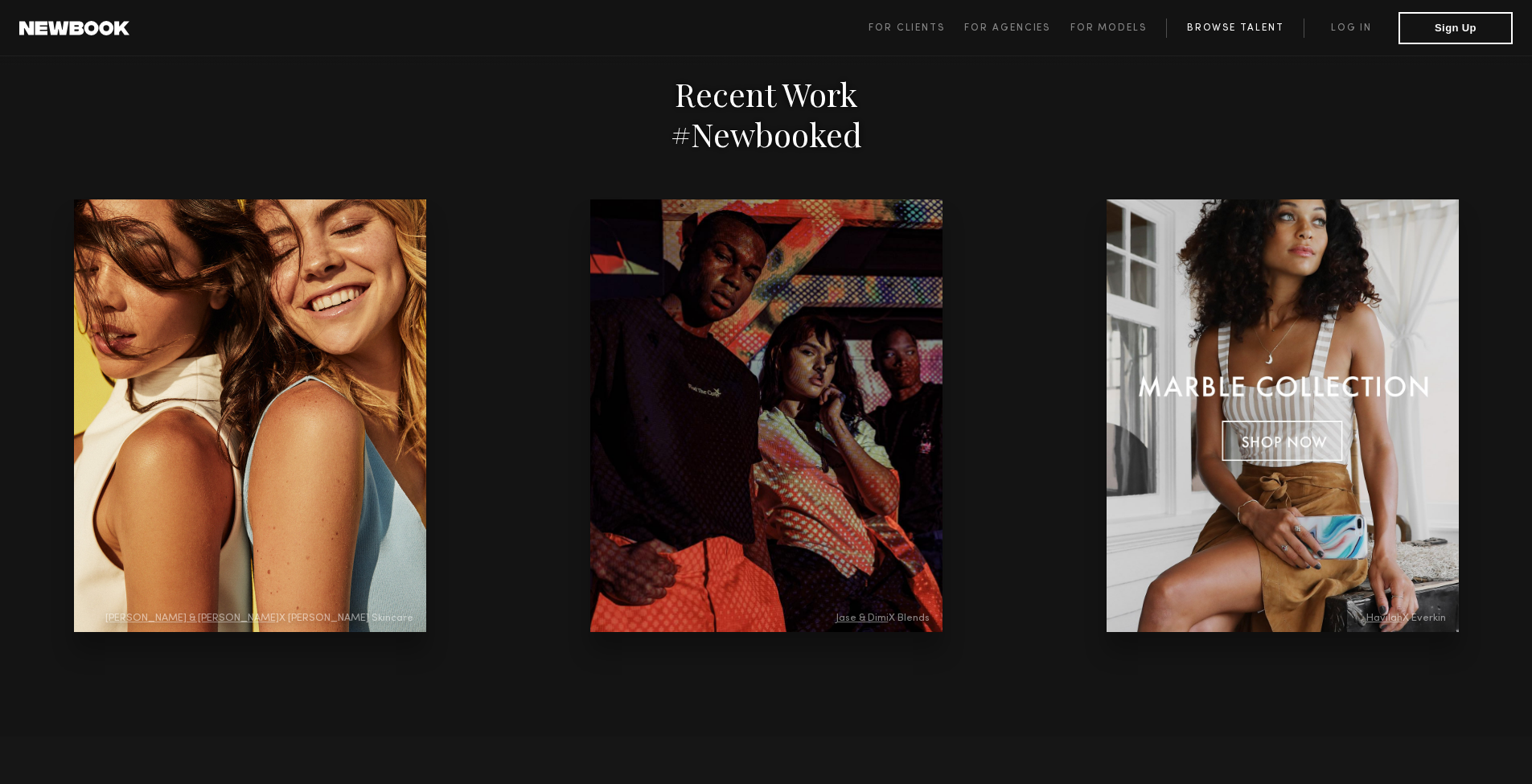
scroll to position [3305, 0]
